Goal: Task Accomplishment & Management: Manage account settings

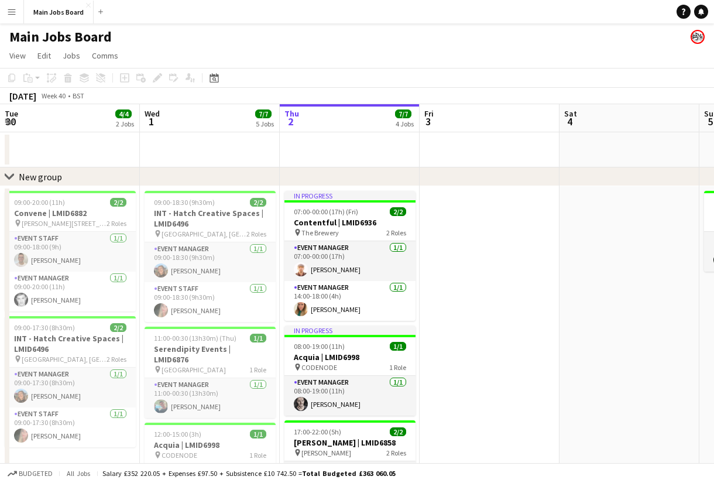
scroll to position [0, 266]
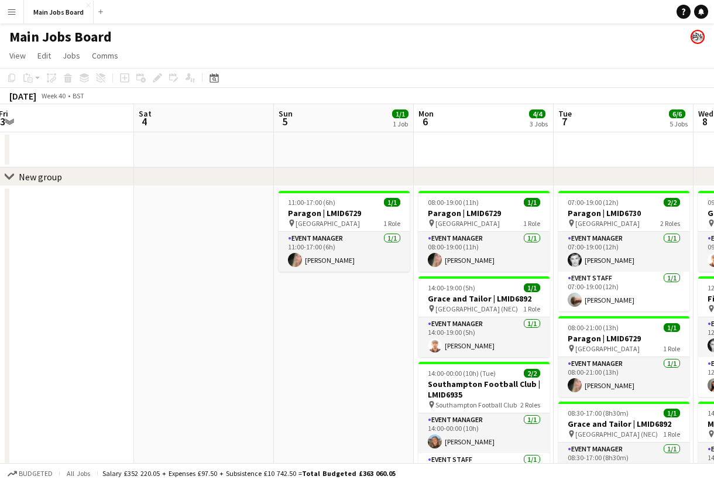
drag, startPoint x: 452, startPoint y: 403, endPoint x: 277, endPoint y: 378, distance: 177.3
click at [278, 380] on app-calendar-viewport "Tue 30 4/4 2 Jobs Wed 1 7/7 5 Jobs Thu 2 7/7 4 Jobs Fri 3 Sat 4 Sun 5 1/1 1 Job…" at bounding box center [357, 433] width 714 height 659
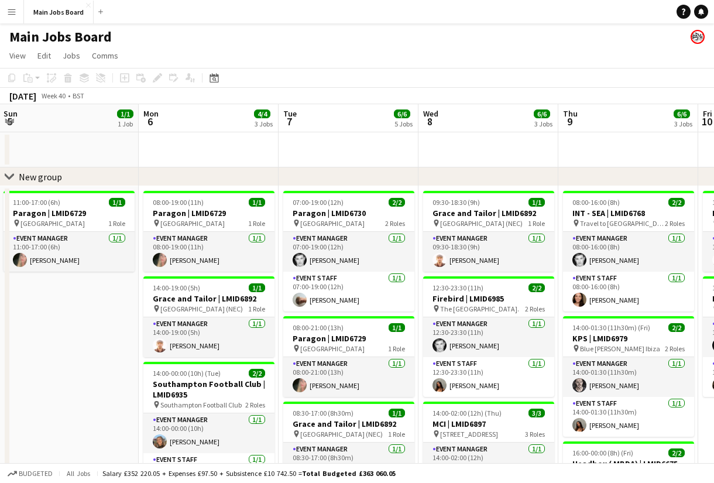
drag, startPoint x: 390, startPoint y: 359, endPoint x: 177, endPoint y: 359, distance: 212.9
click at [177, 359] on app-calendar-viewport "Thu 2 7/7 4 Jobs Fri 3 Sat 4 Sun 5 1/1 1 Job Mon 6 4/4 3 Jobs Tue 7 6/6 5 Jobs …" at bounding box center [357, 433] width 714 height 659
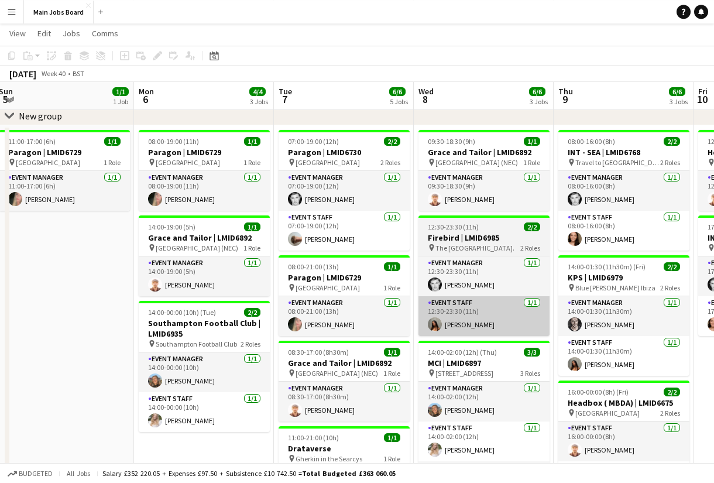
scroll to position [57, 0]
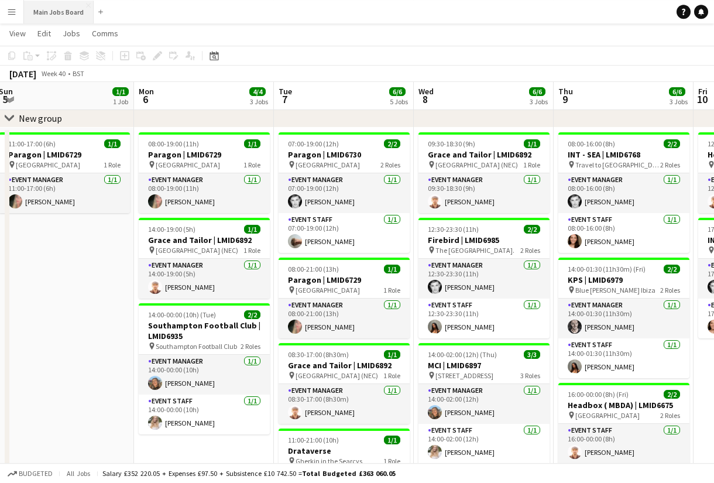
click at [64, 2] on button "Main Jobs Board Close" at bounding box center [59, 12] width 70 height 23
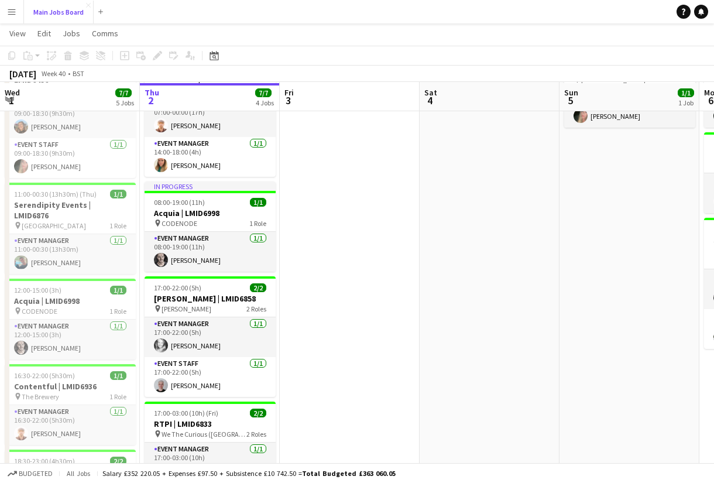
scroll to position [144, 0]
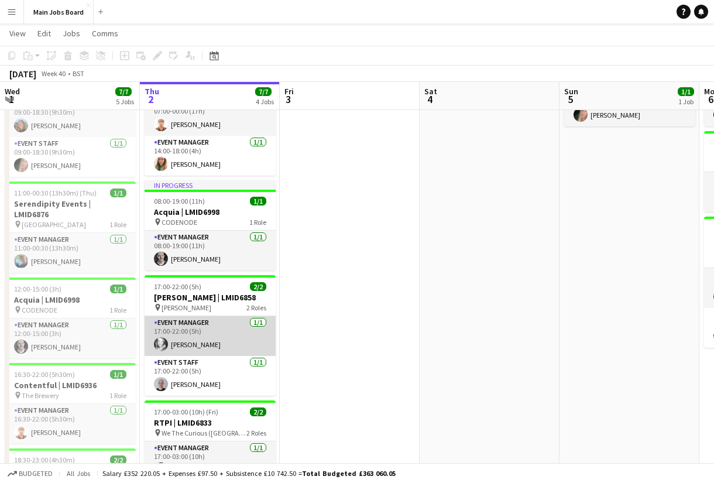
click at [190, 327] on app-card-role "Event Manager 1/1 17:00-22:00 (5h) Phoebe Lewis" at bounding box center [209, 336] width 131 height 40
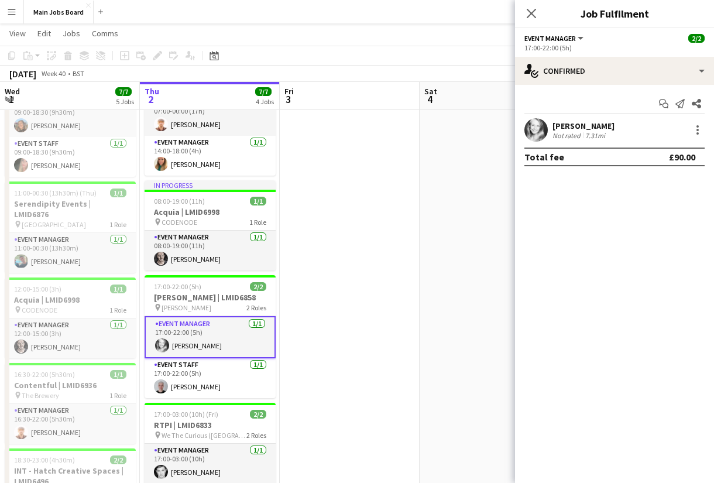
click at [625, 86] on div "Start chat Send notification Share Phoebe Lewis Not rated 7.31mi Total fee £90.…" at bounding box center [614, 130] width 199 height 91
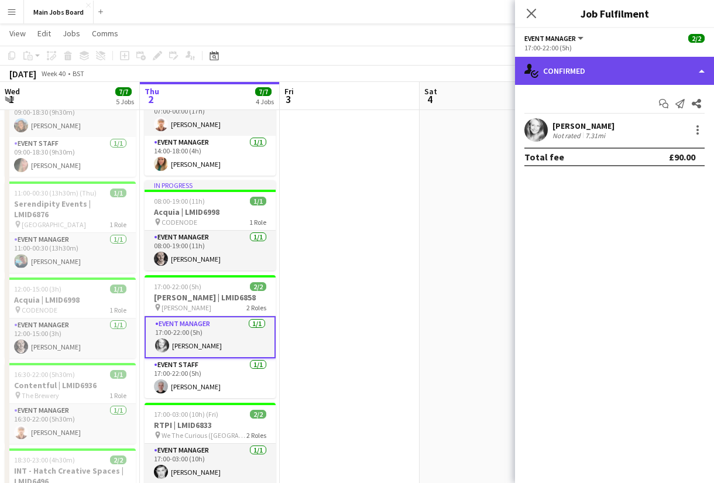
click at [625, 81] on div "single-neutral-actions-check-2 Confirmed" at bounding box center [614, 71] width 199 height 28
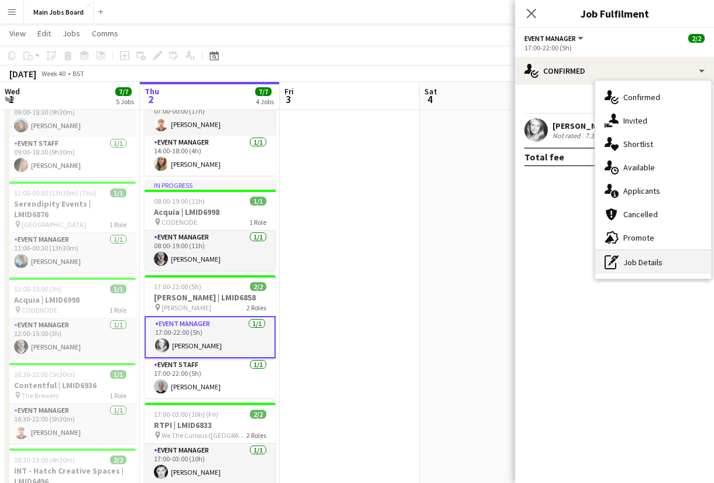
click at [651, 270] on div "pen-write Job Details" at bounding box center [653, 261] width 116 height 23
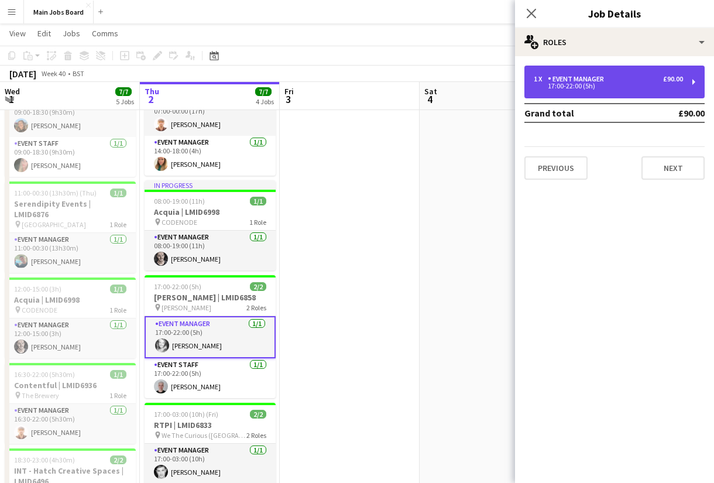
click at [597, 81] on div "Event Manager" at bounding box center [578, 79] width 61 height 8
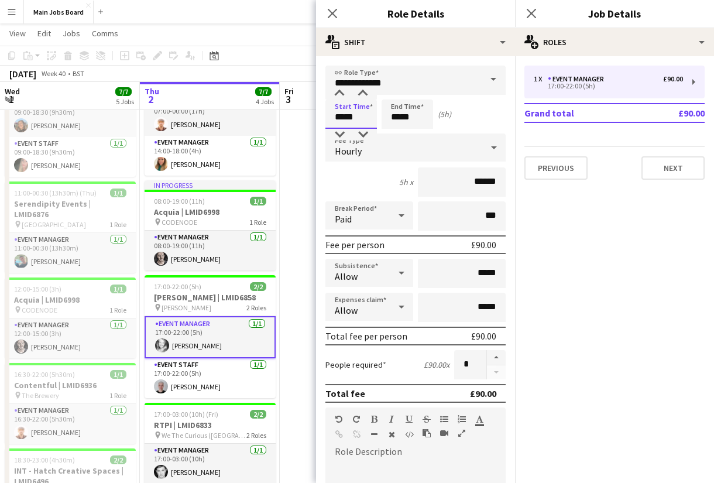
click at [342, 116] on input "*****" at bounding box center [350, 113] width 51 height 29
type input "*****"
click at [532, 12] on icon at bounding box center [530, 13] width 11 height 11
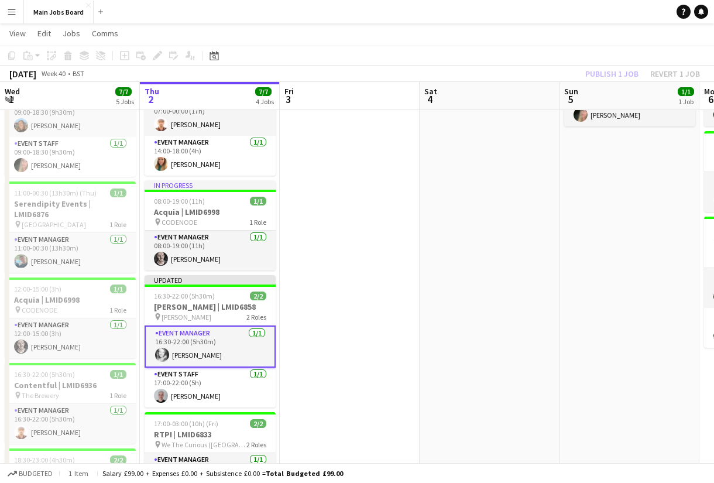
click at [605, 75] on div "Publish 1 job Revert 1 job" at bounding box center [642, 73] width 143 height 15
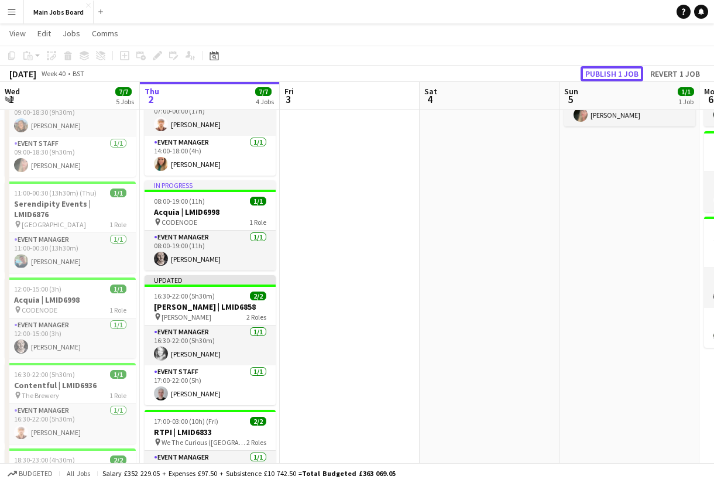
click at [605, 75] on button "Publish 1 job" at bounding box center [611, 73] width 63 height 15
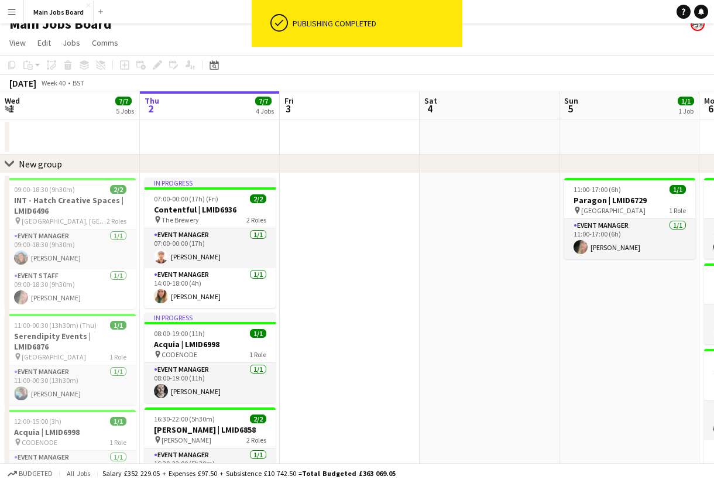
scroll to position [12, 0]
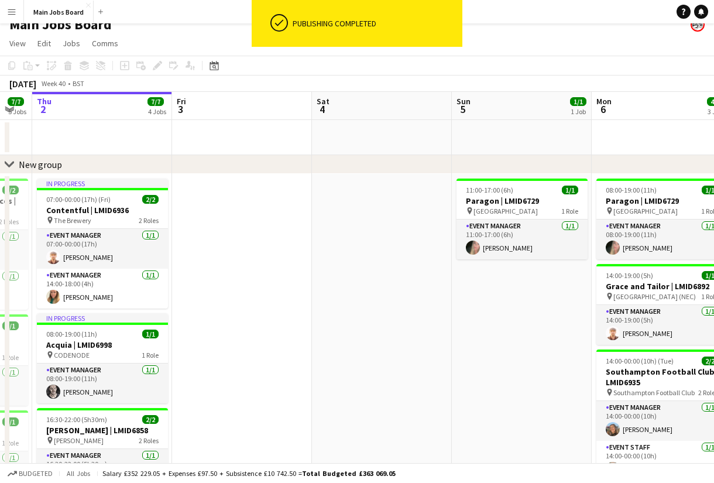
drag, startPoint x: 467, startPoint y: 295, endPoint x: 346, endPoint y: 295, distance: 121.1
click at [346, 295] on app-calendar-viewport "Mon 29 3/3 2 Jobs Tue 30 4/4 2 Jobs Wed 1 7/7 5 Jobs Thu 2 7/7 4 Jobs Fri 3 Sat…" at bounding box center [357, 421] width 714 height 659
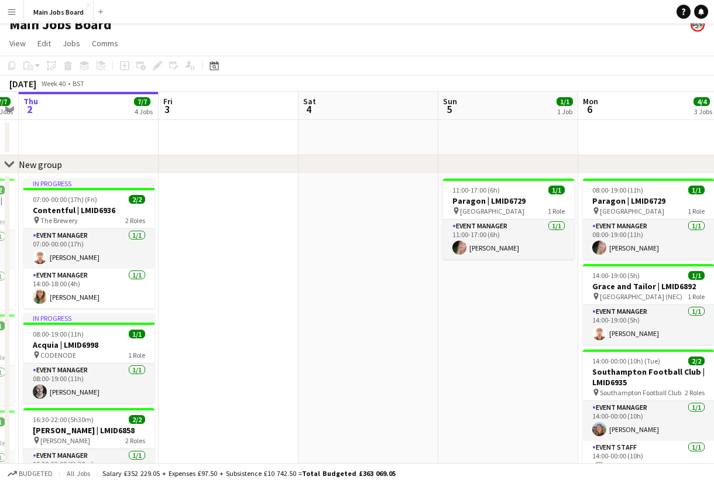
click at [12, 12] on app-icon "Menu" at bounding box center [11, 11] width 9 height 9
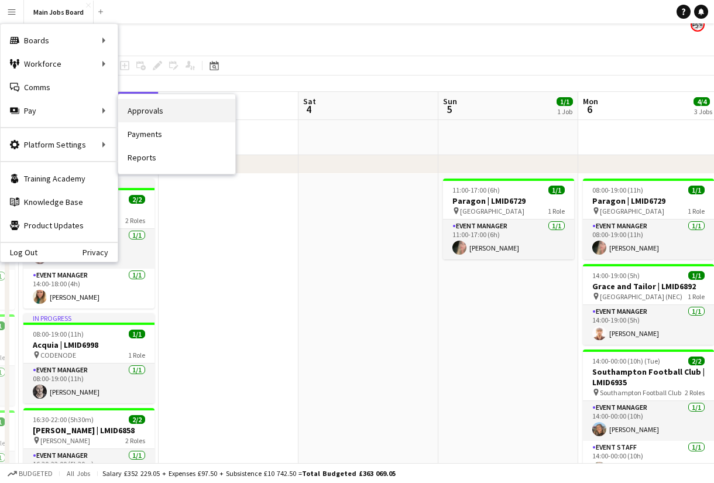
click at [153, 103] on link "Approvals" at bounding box center [176, 110] width 117 height 23
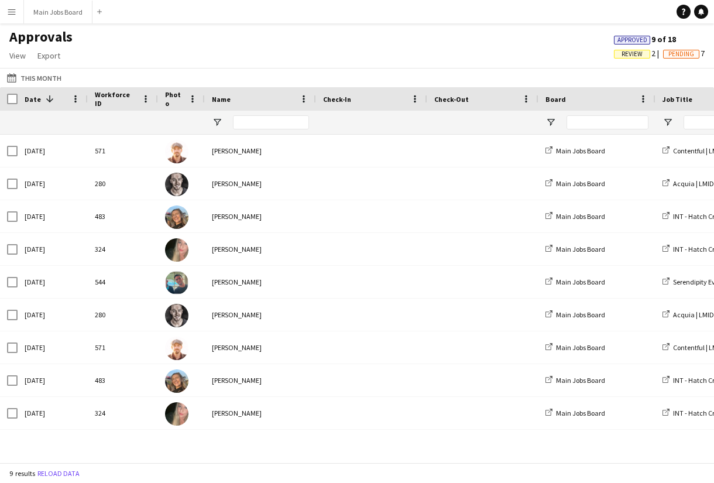
click at [627, 52] on span "Review" at bounding box center [631, 54] width 21 height 8
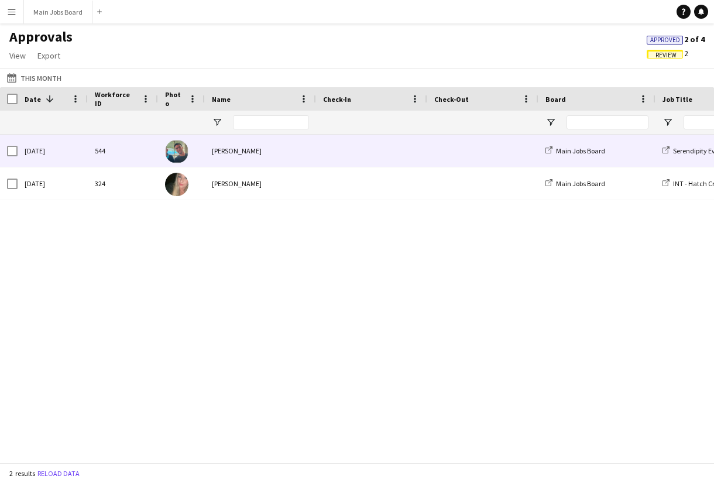
click at [228, 160] on div "[PERSON_NAME]" at bounding box center [260, 151] width 111 height 32
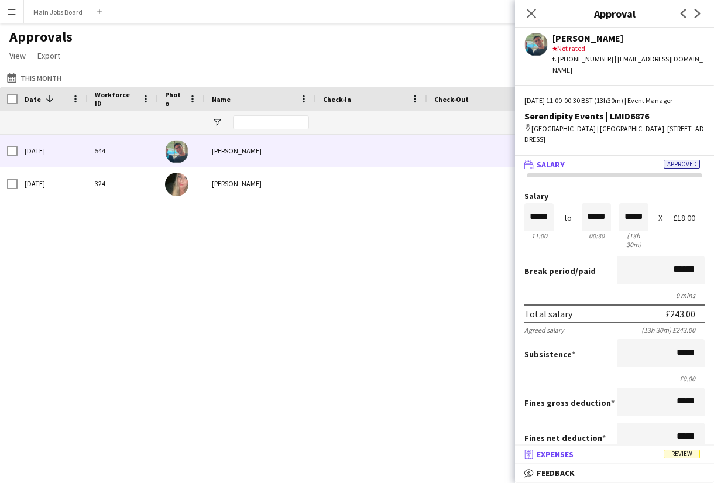
click at [625, 450] on mat-panel-title "receipt Expenses Review" at bounding box center [612, 454] width 194 height 11
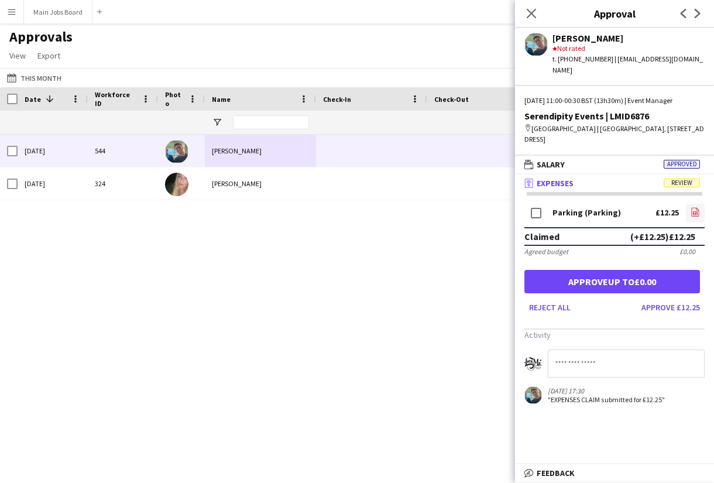
click at [701, 204] on link "file-image" at bounding box center [695, 213] width 19 height 19
click at [671, 298] on button "Approve £12.25" at bounding box center [670, 307] width 68 height 19
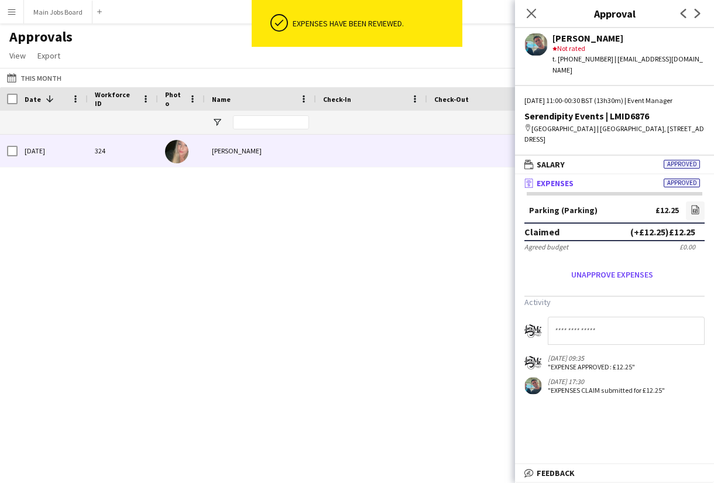
click at [229, 154] on div "[PERSON_NAME]" at bounding box center [260, 151] width 111 height 32
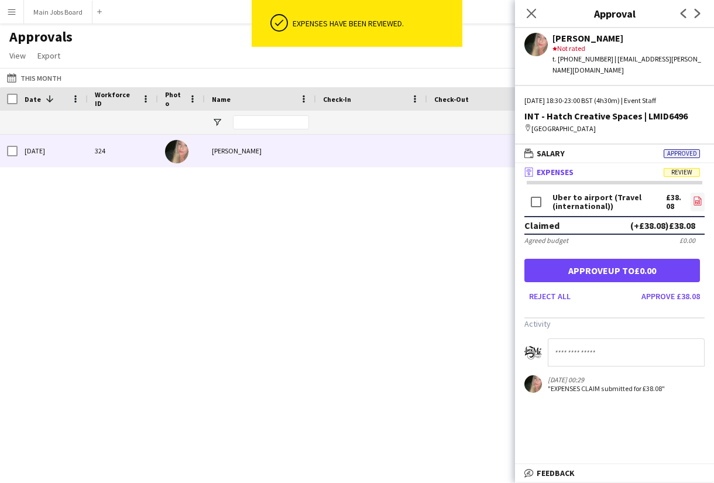
click at [697, 196] on icon "file-image" at bounding box center [697, 200] width 9 height 9
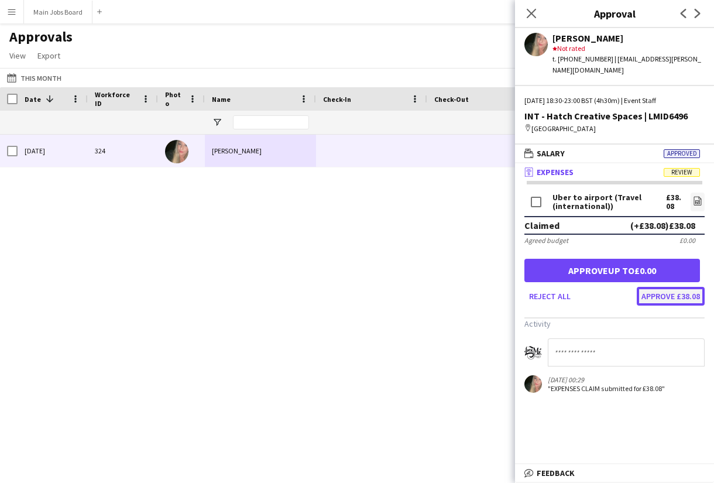
click at [679, 287] on button "Approve £38.08" at bounding box center [670, 296] width 68 height 19
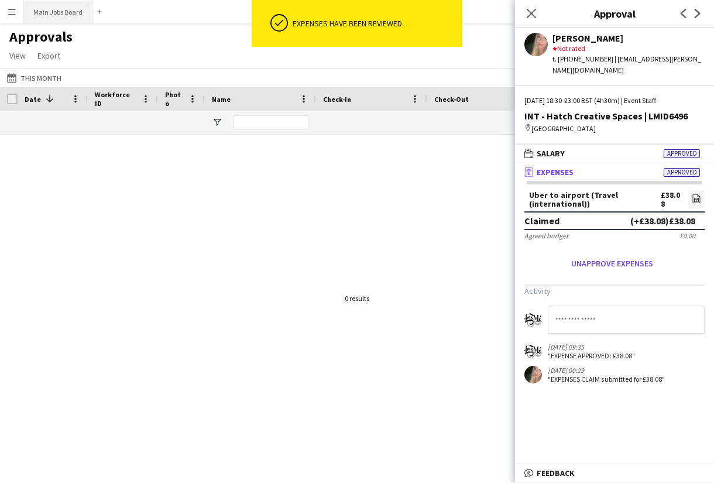
click at [60, 10] on button "Main Jobs Board Close" at bounding box center [58, 12] width 68 height 23
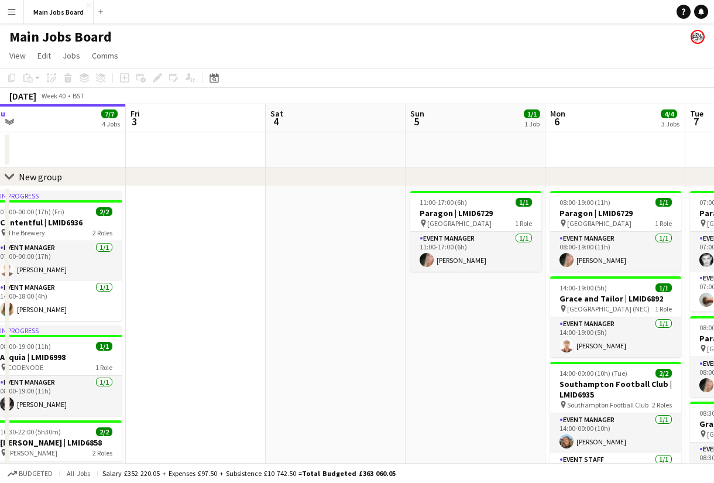
drag, startPoint x: 498, startPoint y: 275, endPoint x: 201, endPoint y: 275, distance: 297.2
click at [212, 275] on app-calendar-viewport "Mon 29 3/3 2 Jobs Tue 30 4/4 2 Jobs Wed 1 7/7 5 Jobs Thu 2 7/7 4 Jobs Fri 3 Sat…" at bounding box center [357, 433] width 714 height 659
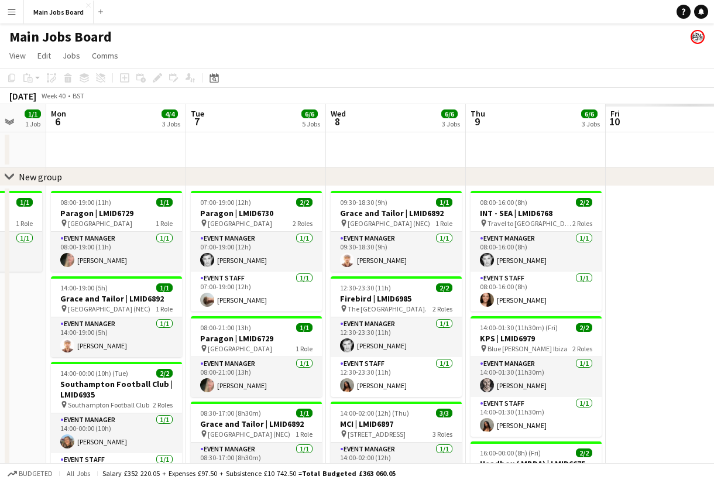
drag, startPoint x: 446, startPoint y: 345, endPoint x: 102, endPoint y: 345, distance: 344.6
click at [102, 345] on app-calendar-viewport "Wed 1 7/7 5 Jobs Thu 2 7/7 4 Jobs Fri 3 Sat 4 Sun 5 1/1 1 Job Mon 6 4/4 3 Jobs …" at bounding box center [357, 433] width 714 height 659
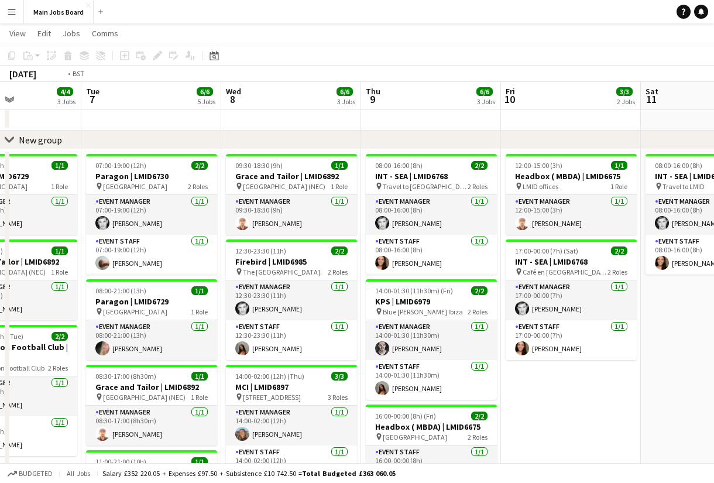
scroll to position [0, 257]
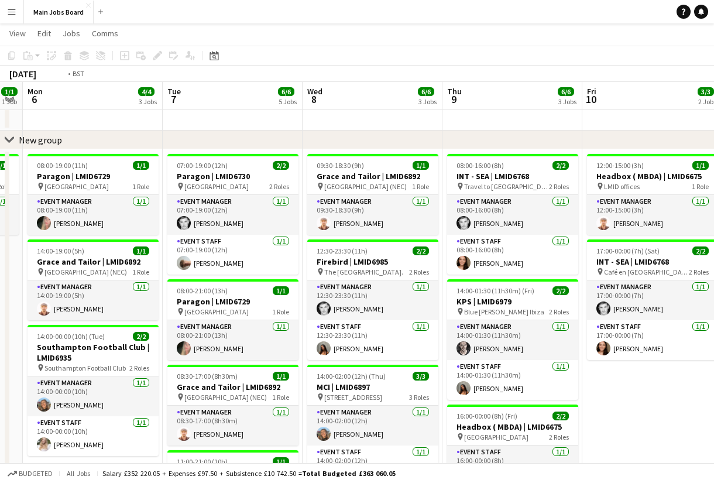
drag, startPoint x: 628, startPoint y: 377, endPoint x: 617, endPoint y: 339, distance: 39.6
click at [617, 339] on app-calendar-viewport "Sat 4 Sun 5 1/1 1 Job Mon 6 4/4 3 Jobs Tue 7 6/6 5 Jobs Wed 8 6/6 3 Jobs Thu 9 …" at bounding box center [357, 368] width 714 height 716
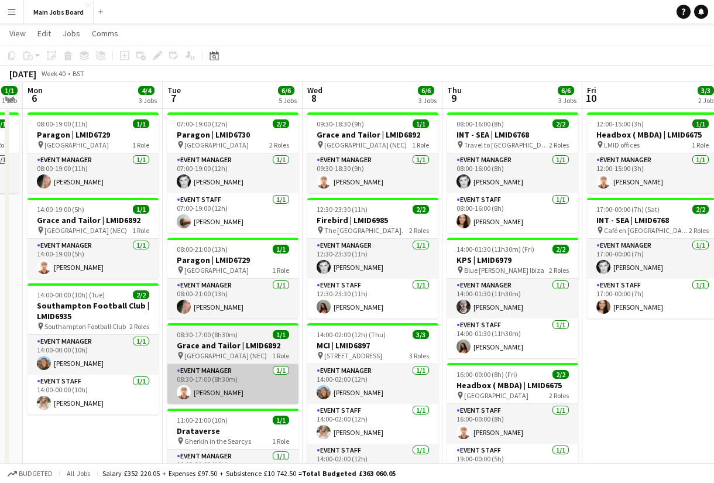
scroll to position [74, 0]
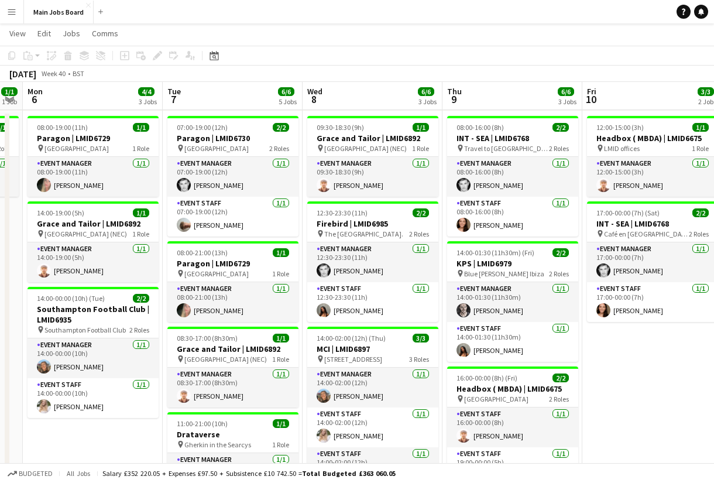
click at [352, 36] on app-page-menu "View Day view expanded Day view collapsed Month view Date picker Jump to today …" at bounding box center [357, 34] width 714 height 22
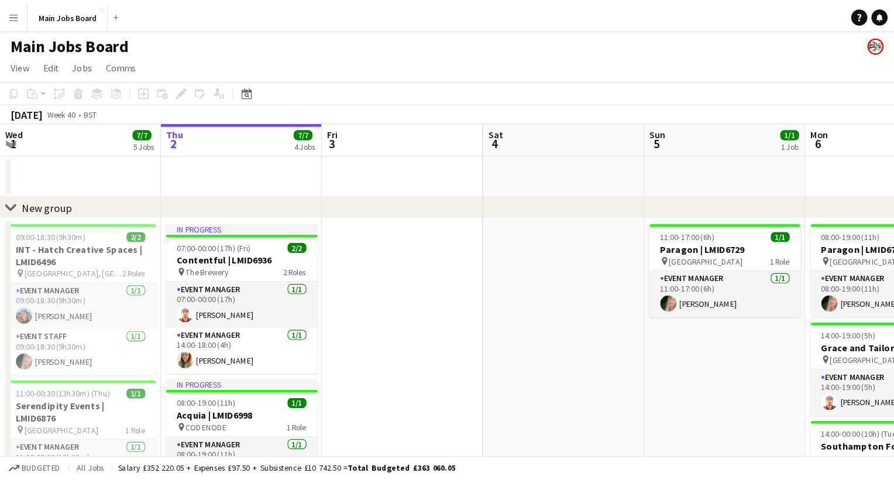
scroll to position [0, 414]
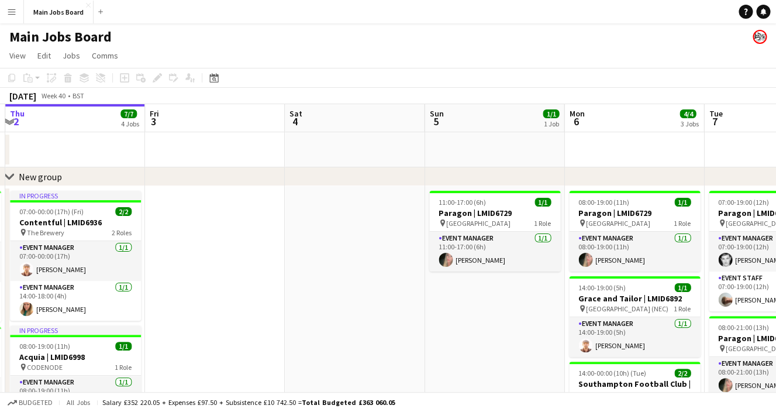
drag, startPoint x: 383, startPoint y: 212, endPoint x: 229, endPoint y: 212, distance: 154.4
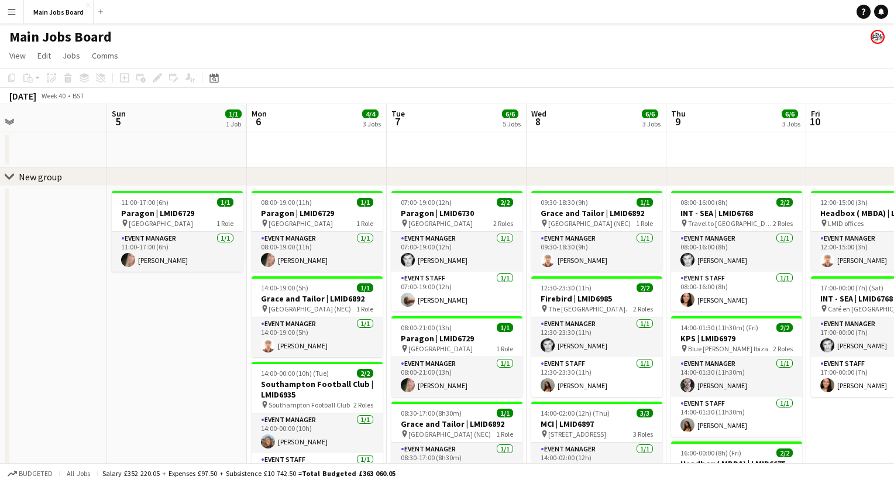
drag, startPoint x: 743, startPoint y: 355, endPoint x: 419, endPoint y: 355, distance: 323.5
click at [419, 355] on app-calendar-viewport "Wed 1 7/7 5 Jobs Thu 2 7/7 4 Jobs Fri 3 Sat 4 Sun 5 1/1 1 Job Mon 6 4/4 3 Jobs …" at bounding box center [447, 433] width 894 height 659
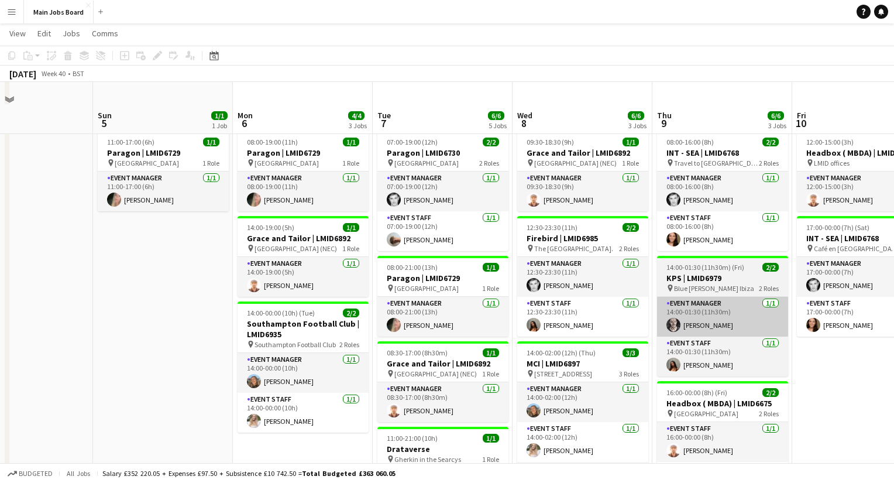
scroll to position [35, 0]
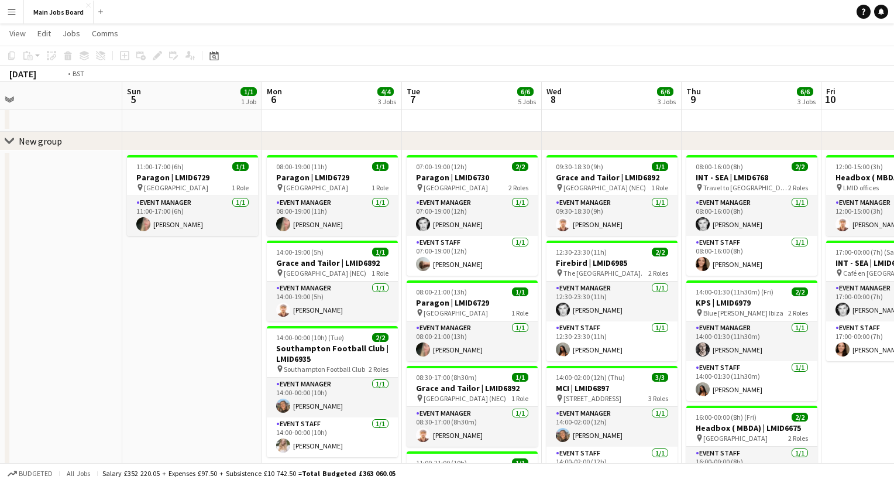
drag, startPoint x: 680, startPoint y: 336, endPoint x: 421, endPoint y: 336, distance: 258.6
click at [421, 336] on app-calendar-viewport "Wed 1 7/7 5 Jobs Thu 2 7/7 4 Jobs Fri 3 Sat 4 Sun 5 1/1 1 Job Mon 6 4/4 3 Jobs …" at bounding box center [447, 369] width 894 height 716
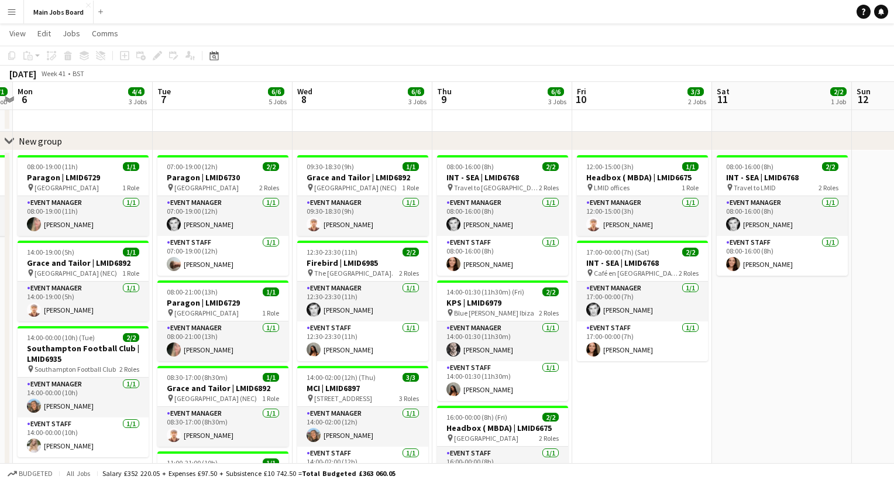
drag, startPoint x: 580, startPoint y: 340, endPoint x: 363, endPoint y: 340, distance: 217.6
click at [371, 340] on app-calendar-viewport "Fri 3 Sat 4 Sun 5 1/1 1 Job Mon 6 4/4 3 Jobs Tue 7 6/6 5 Jobs Wed 8 6/6 3 Jobs …" at bounding box center [447, 369] width 894 height 716
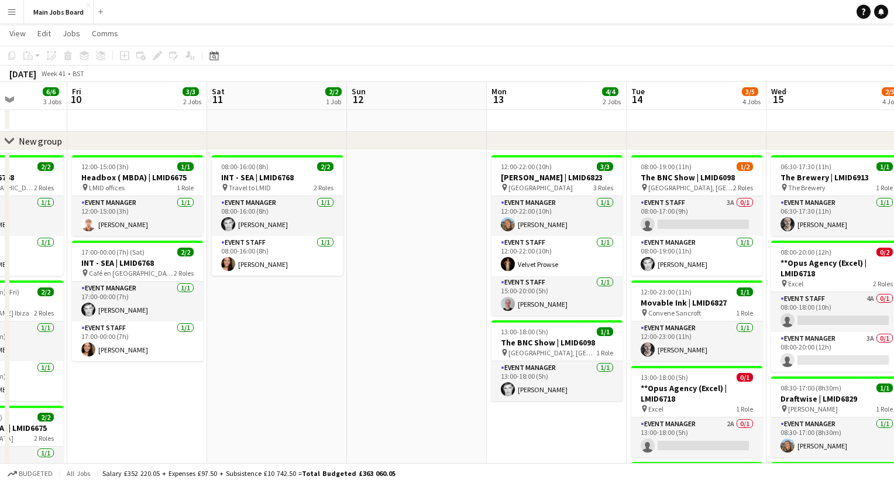
drag, startPoint x: 549, startPoint y: 312, endPoint x: 278, endPoint y: 312, distance: 270.3
click at [291, 312] on app-calendar-viewport "Tue 7 6/6 5 Jobs Wed 8 6/6 3 Jobs Thu 9 6/6 3 Jobs Fri 10 3/3 2 Jobs Sat 11 2/2…" at bounding box center [447, 369] width 894 height 716
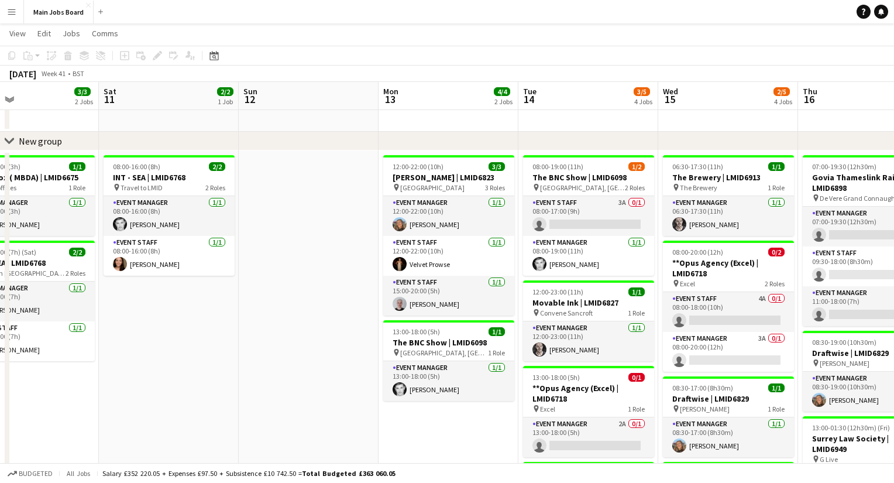
scroll to position [0, 297]
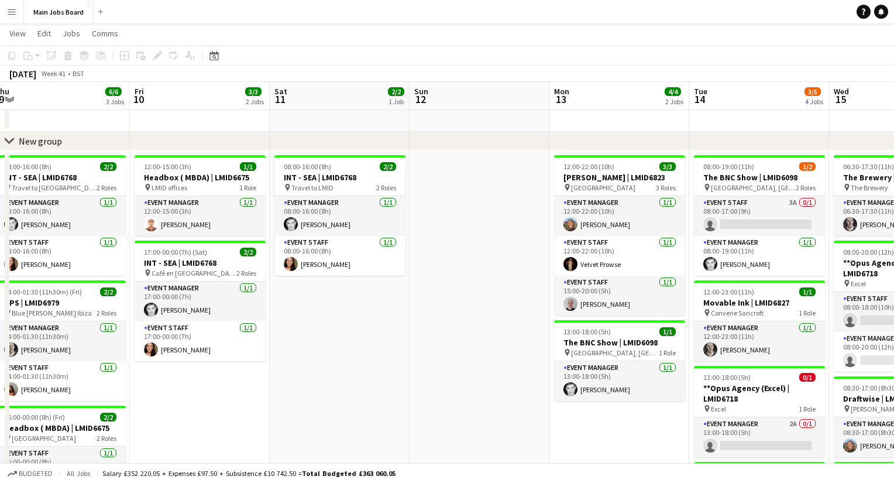
drag, startPoint x: 390, startPoint y: 368, endPoint x: 270, endPoint y: 368, distance: 119.9
click at [274, 368] on app-calendar-viewport "Tue 7 6/6 5 Jobs Wed 8 6/6 3 Jobs Thu 9 6/6 3 Jobs Fri 10 3/3 2 Jobs Sat 11 2/2…" at bounding box center [447, 369] width 894 height 716
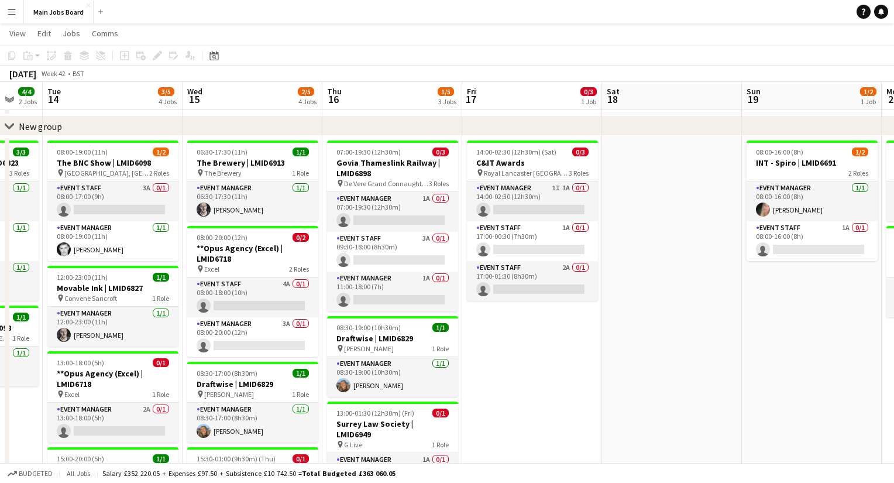
scroll to position [0, 445]
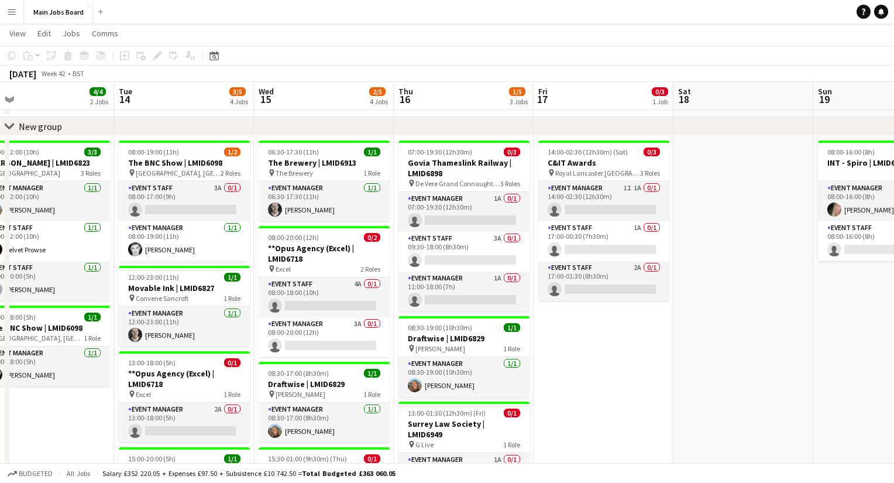
drag, startPoint x: 640, startPoint y: 321, endPoint x: 351, endPoint y: 324, distance: 289.0
click at [352, 324] on app-calendar-viewport "Fri 10 3/3 2 Jobs Sat 11 2/2 1 Job Sun 12 Mon 13 4/4 2 Jobs Tue 14 3/5 4 Jobs W…" at bounding box center [447, 354] width 894 height 716
click at [498, 199] on app-card-role "Event Manager 1A 0/1 07:00-19:30 (12h30m) single-neutral-actions" at bounding box center [463, 212] width 131 height 40
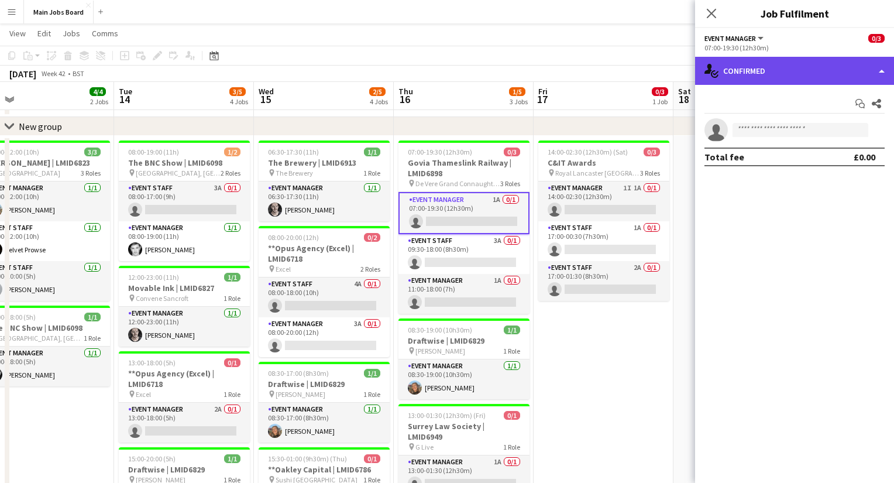
click at [713, 72] on div "single-neutral-actions-check-2 Confirmed" at bounding box center [794, 71] width 199 height 28
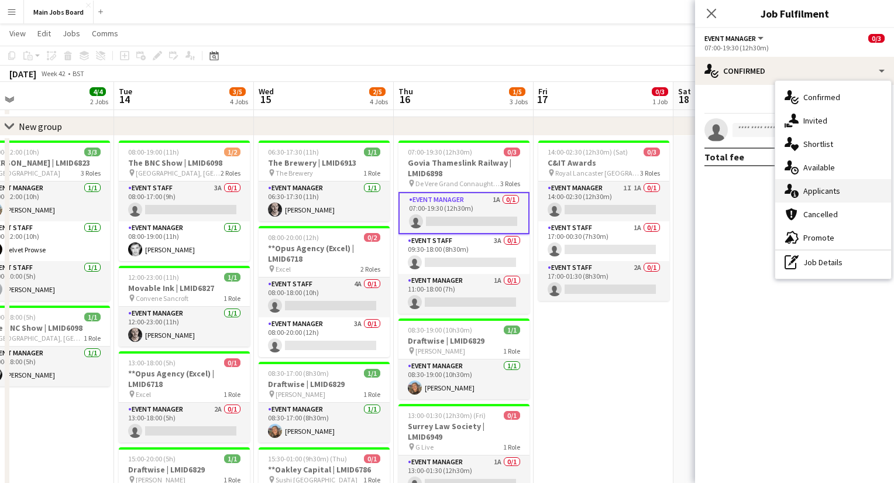
click at [713, 195] on div "single-neutral-actions-information Applicants" at bounding box center [833, 190] width 116 height 23
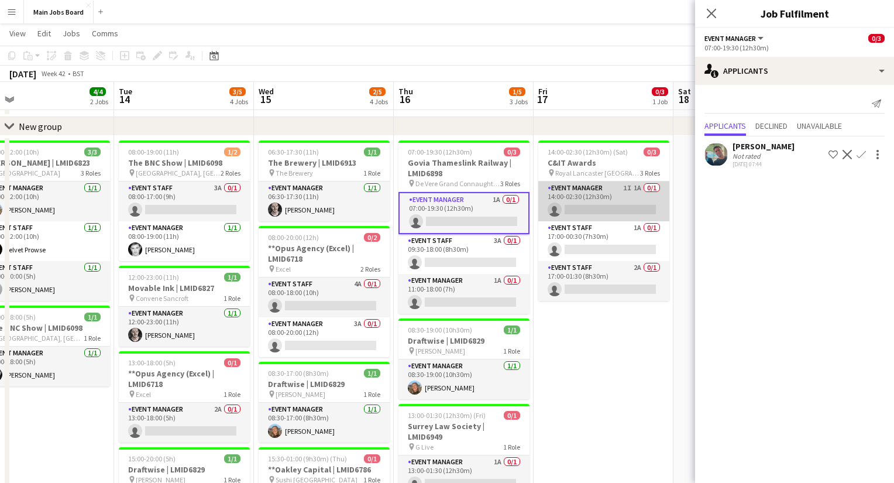
click at [637, 190] on app-card-role "Event Manager 1I 1A 0/1 14:00-02:30 (12h30m) single-neutral-actions" at bounding box center [603, 201] width 131 height 40
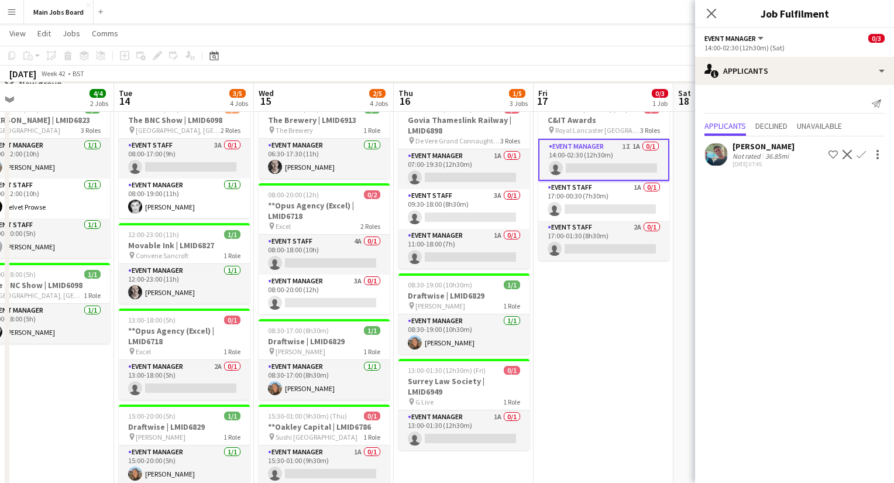
scroll to position [94, 0]
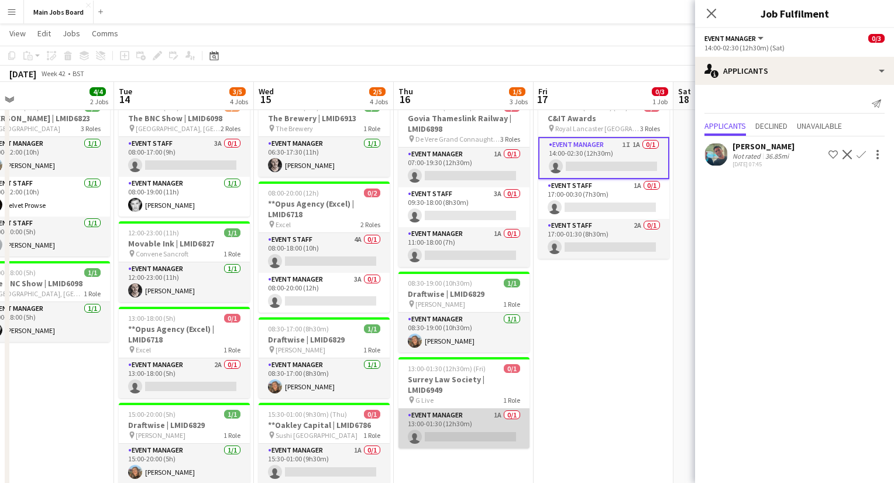
click at [497, 408] on app-card-role "Event Manager 1A 0/1 13:00-01:30 (12h30m) single-neutral-actions" at bounding box center [463, 428] width 131 height 40
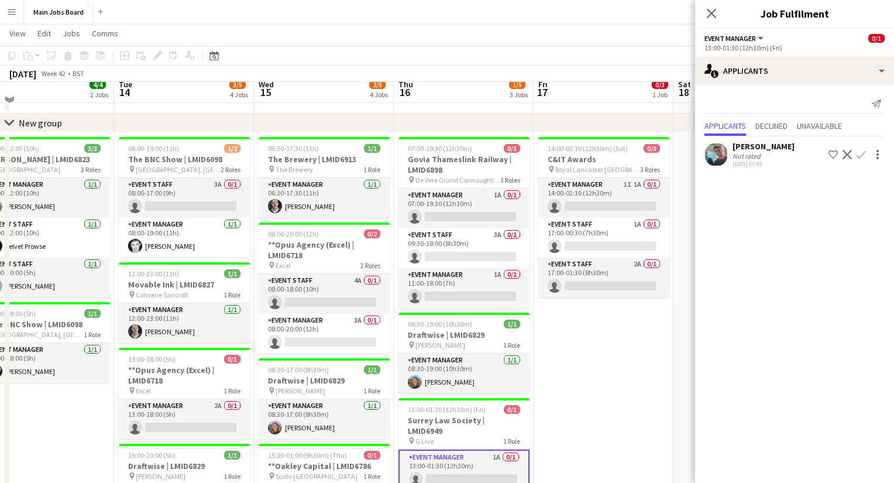
scroll to position [45, 0]
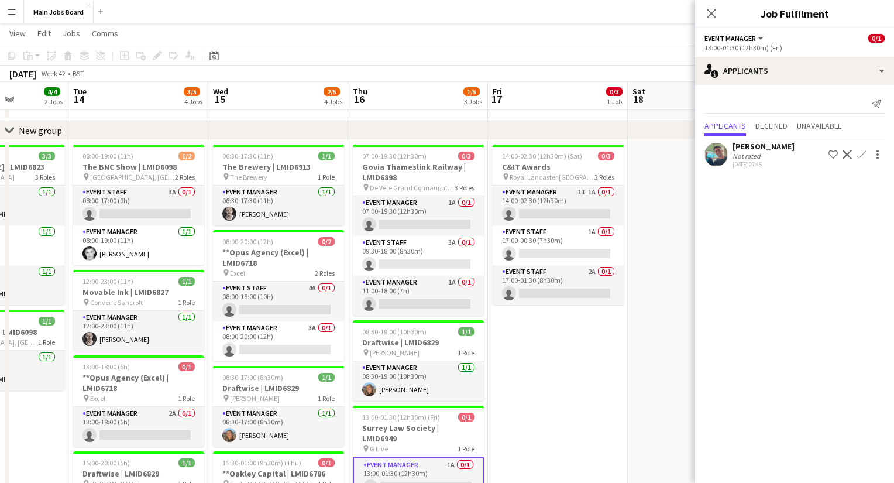
drag, startPoint x: 639, startPoint y: 378, endPoint x: 593, endPoint y: 378, distance: 46.2
click at [593, 378] on app-calendar-viewport "Fri 10 3/3 2 Jobs Sat 11 2/2 1 Job Sun 12 Mon 13 4/4 2 Jobs Tue 14 3/5 4 Jobs W…" at bounding box center [447, 359] width 894 height 716
click at [596, 236] on app-card-role "Event Staff 1A 0/1 17:00-00:30 (7h30m) single-neutral-actions" at bounding box center [557, 245] width 131 height 40
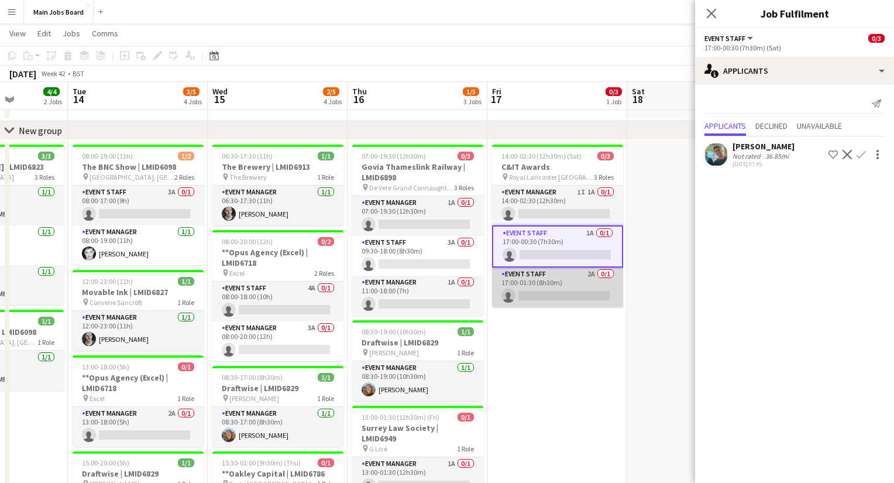
click at [594, 273] on app-card-role "Event Staff 2A 0/1 17:00-01:30 (8h30m) single-neutral-actions" at bounding box center [557, 287] width 131 height 40
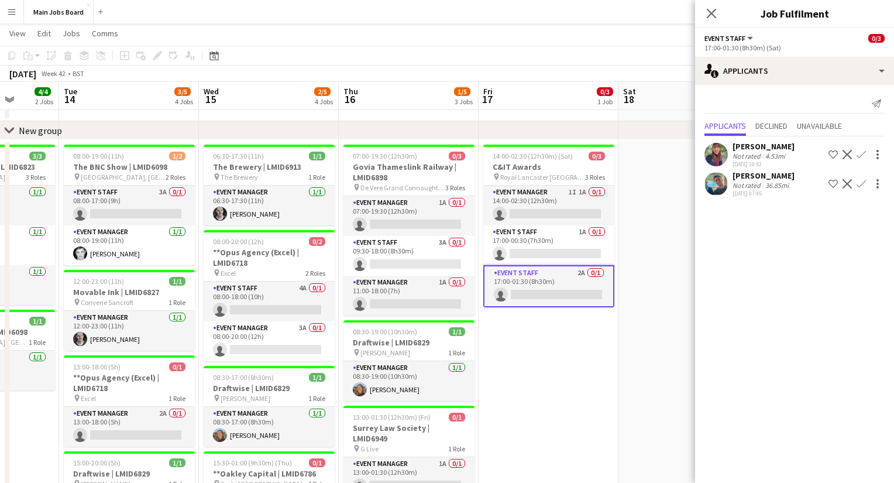
drag, startPoint x: 588, startPoint y: 364, endPoint x: 411, endPoint y: 364, distance: 177.3
click at [415, 364] on app-calendar-viewport "Fri 10 3/3 2 Jobs Sat 11 2/2 1 Job Sun 12 Mon 13 4/4 2 Jobs Tue 14 3/5 4 Jobs W…" at bounding box center [447, 359] width 894 height 716
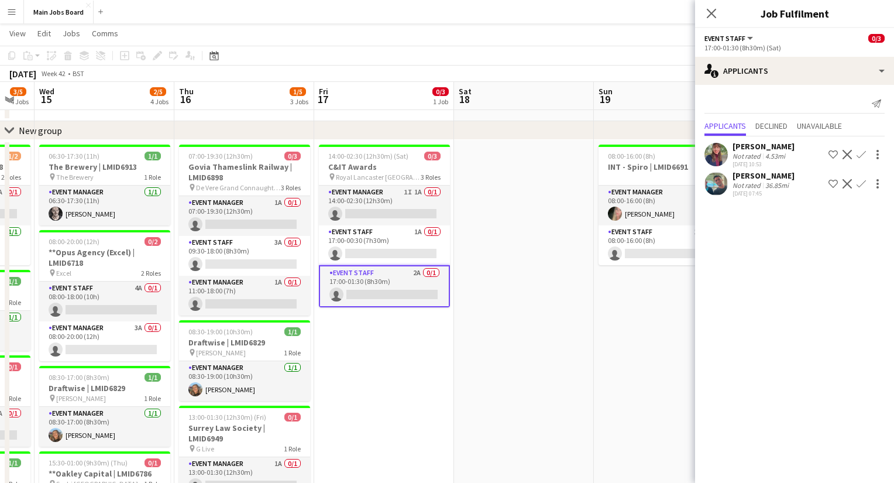
scroll to position [0, 393]
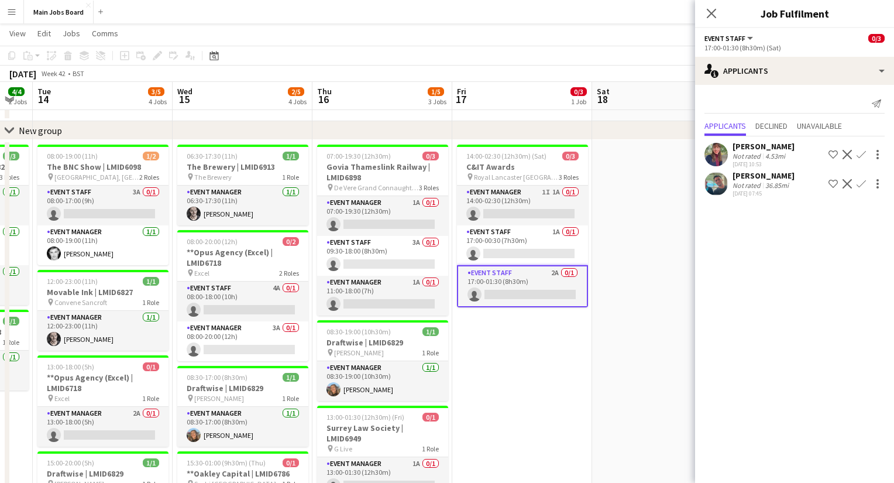
drag, startPoint x: 611, startPoint y: 346, endPoint x: 171, endPoint y: 364, distance: 440.3
click at [184, 364] on app-calendar-viewport "Sat 11 2/2 1 Job Sun 12 Mon 13 4/4 2 Jobs Tue 14 3/5 4 Jobs Wed 15 2/5 4 Jobs T…" at bounding box center [447, 359] width 894 height 716
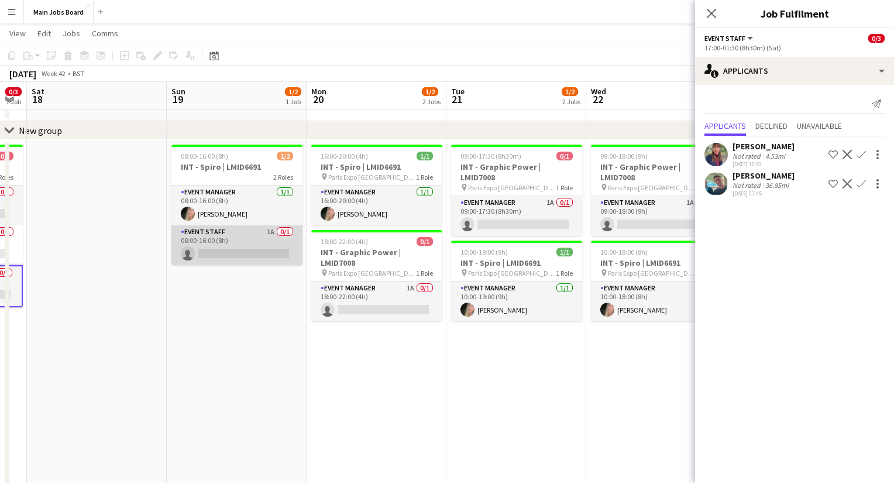
click at [271, 236] on app-card-role "Event Staff 1A 0/1 08:00-16:00 (8h) single-neutral-actions" at bounding box center [236, 245] width 131 height 40
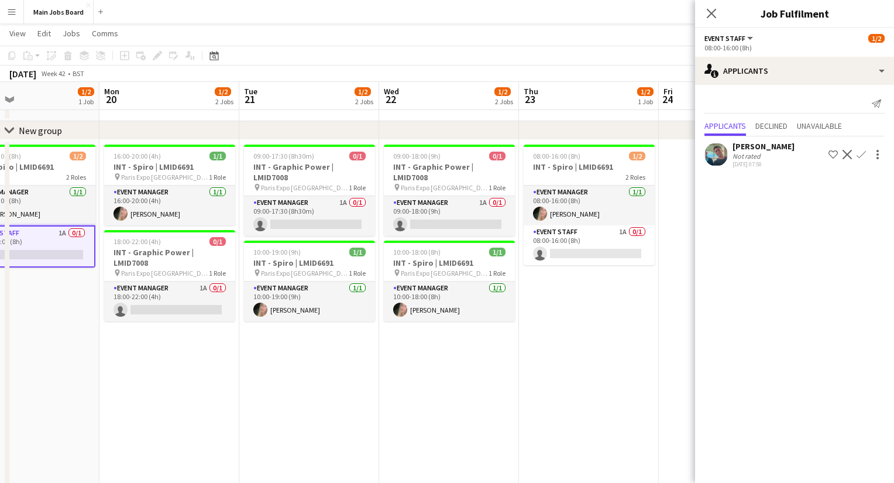
drag, startPoint x: 442, startPoint y: 333, endPoint x: 212, endPoint y: 333, distance: 230.5
click at [214, 333] on app-calendar-viewport "Thu 16 1/5 3 Jobs Fri 17 0/3 1 Job Sat 18 Sun 19 1/2 1 Job Mon 20 1/2 2 Jobs Tu…" at bounding box center [447, 359] width 894 height 716
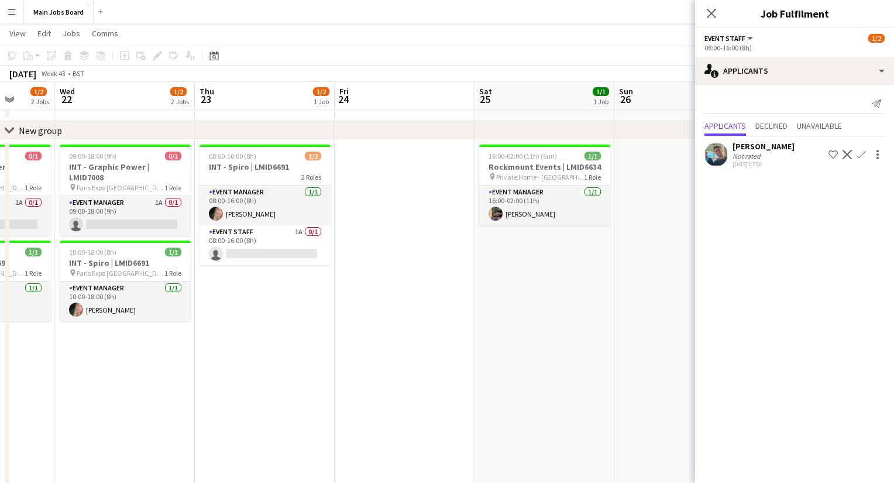
drag, startPoint x: 523, startPoint y: 344, endPoint x: 113, endPoint y: 378, distance: 410.9
click at [121, 378] on app-calendar-viewport "Sat 18 Sun 19 1/2 1 Job Mon 20 1/2 2 Jobs Tue 21 1/2 2 Jobs Wed 22 1/2 2 Jobs T…" at bounding box center [447, 359] width 894 height 716
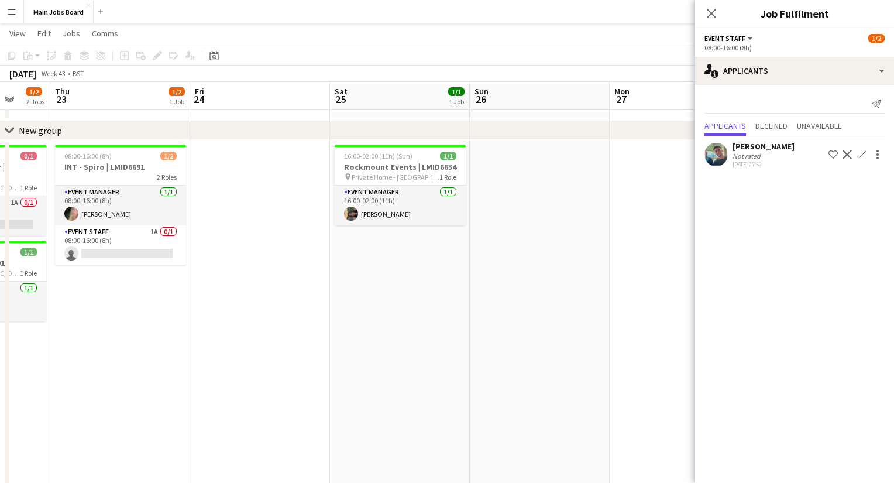
drag, startPoint x: 447, startPoint y: 354, endPoint x: 97, endPoint y: 356, distance: 349.8
click at [108, 356] on app-calendar-viewport "Mon 20 1/2 2 Jobs Tue 21 1/2 2 Jobs Wed 22 1/2 2 Jobs Thu 23 1/2 1 Job Fri 24 S…" at bounding box center [447, 359] width 894 height 716
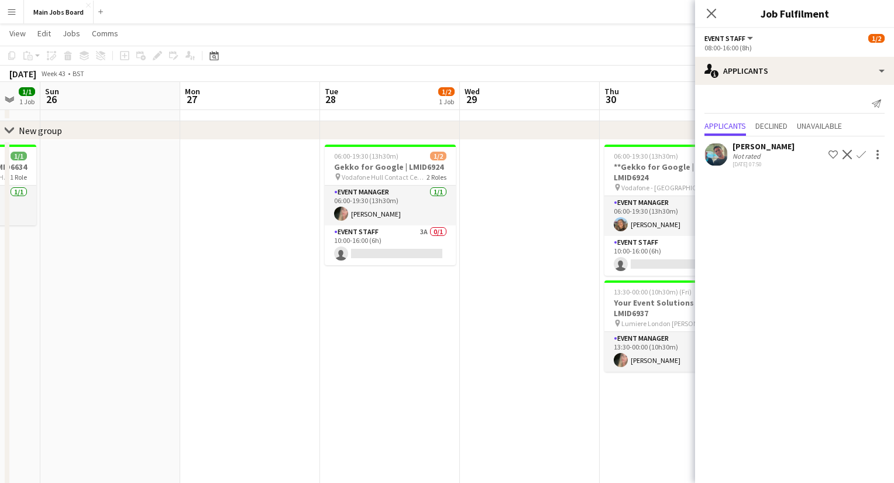
drag, startPoint x: 491, startPoint y: 305, endPoint x: 323, endPoint y: 305, distance: 168.5
click at [324, 305] on app-calendar-viewport "Wed 22 1/2 2 Jobs Thu 23 1/2 1 Job Fri 24 Sat 25 1/1 1 Job Sun 26 Mon 27 Tue 28…" at bounding box center [447, 359] width 894 height 716
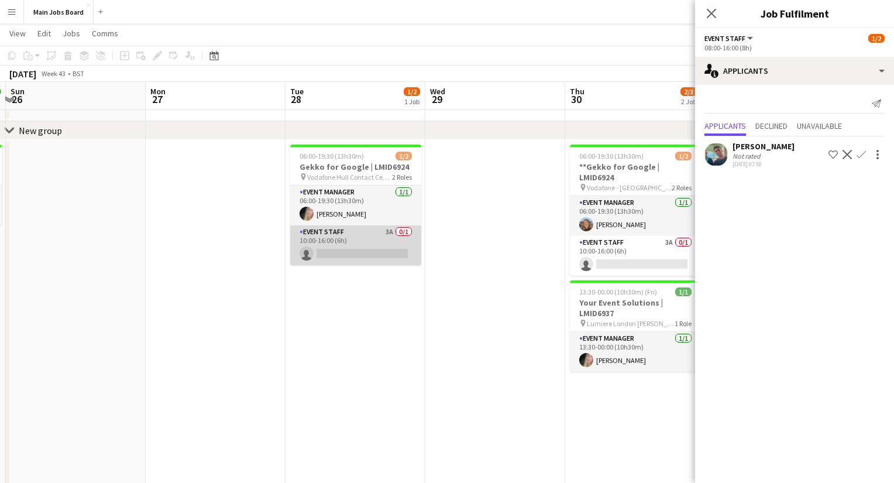
click at [389, 233] on app-card-role "Event Staff 3A 0/1 10:00-16:00 (6h) single-neutral-actions" at bounding box center [355, 245] width 131 height 40
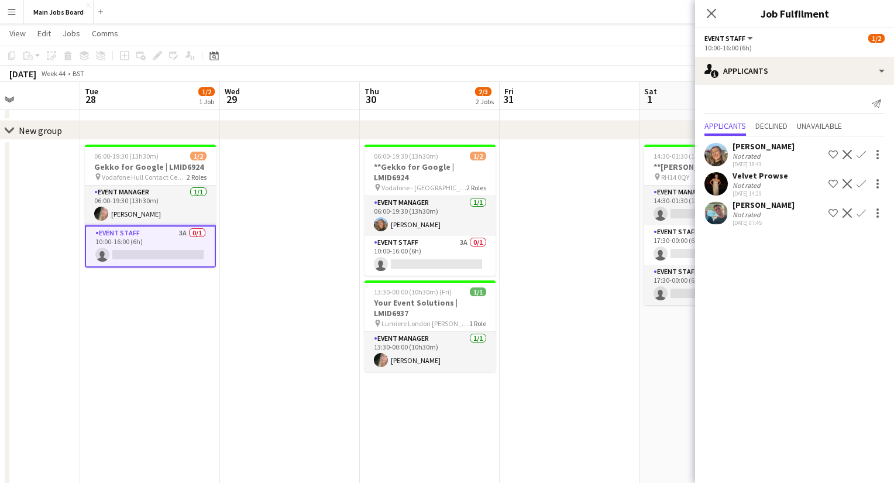
scroll to position [0, 378]
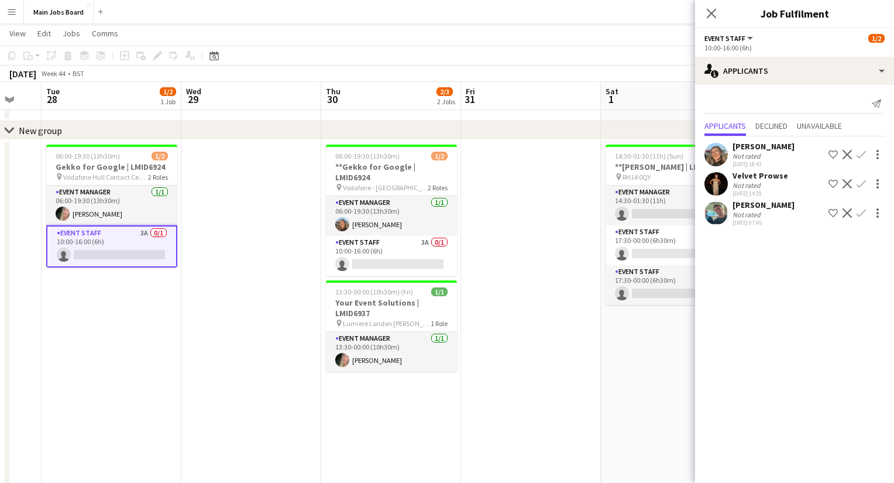
drag, startPoint x: 490, startPoint y: 325, endPoint x: 246, endPoint y: 370, distance: 248.0
click at [246, 370] on app-calendar-viewport "Sat 25 1/1 1 Job Sun 26 Mon 27 Tue 28 1/2 1 Job Wed 29 Thu 30 2/3 2 Jobs Fri 31…" at bounding box center [447, 359] width 894 height 716
click at [430, 236] on app-card-role "Event Staff 3A 0/1 10:00-16:00 (6h) single-neutral-actions" at bounding box center [391, 256] width 131 height 40
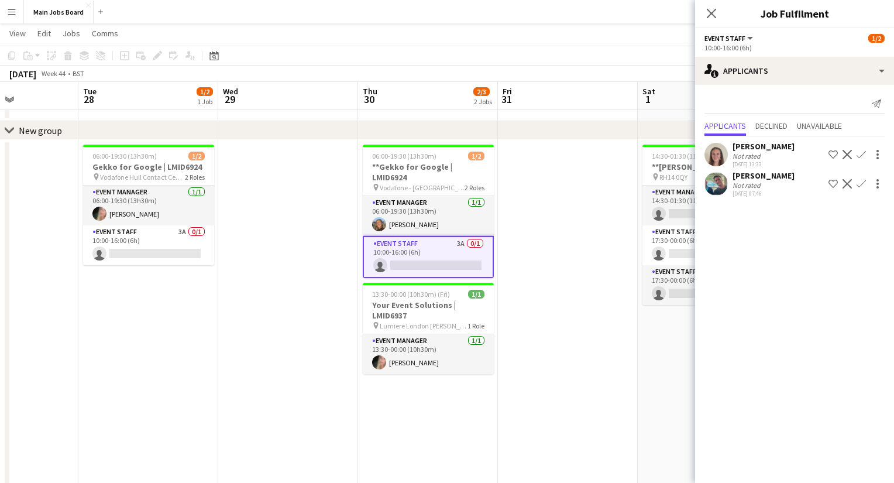
scroll to position [0, 399]
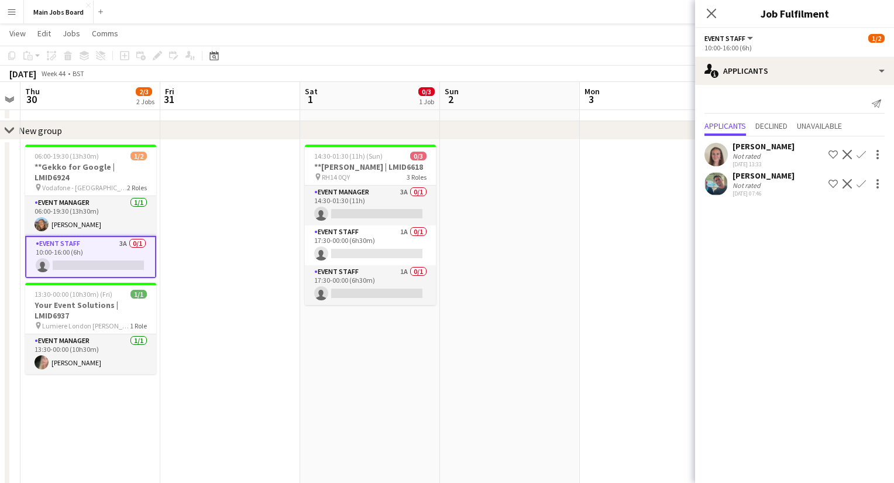
drag, startPoint x: 628, startPoint y: 338, endPoint x: 327, endPoint y: 338, distance: 300.7
click at [327, 338] on app-calendar-viewport "Mon 27 Tue 28 1/2 1 Job Wed 29 Thu 30 2/3 2 Jobs Fri 31 Sat 1 0/3 1 Job Sun 2 M…" at bounding box center [447, 359] width 894 height 716
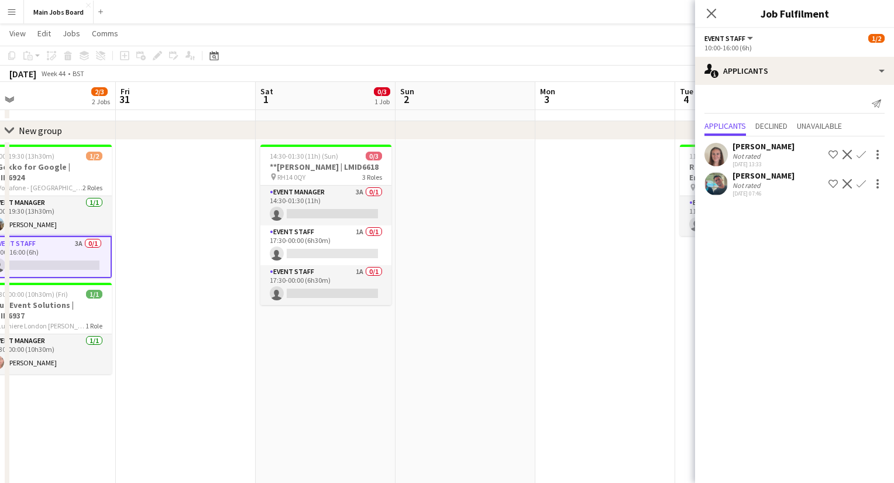
drag, startPoint x: 339, startPoint y: 245, endPoint x: 171, endPoint y: 246, distance: 167.3
click at [188, 246] on app-calendar-viewport "Mon 27 Tue 28 1/2 1 Job Wed 29 Thu 30 2/3 2 Jobs Fri 31 Sat 1 0/3 1 Job Sun 2 M…" at bounding box center [447, 359] width 894 height 716
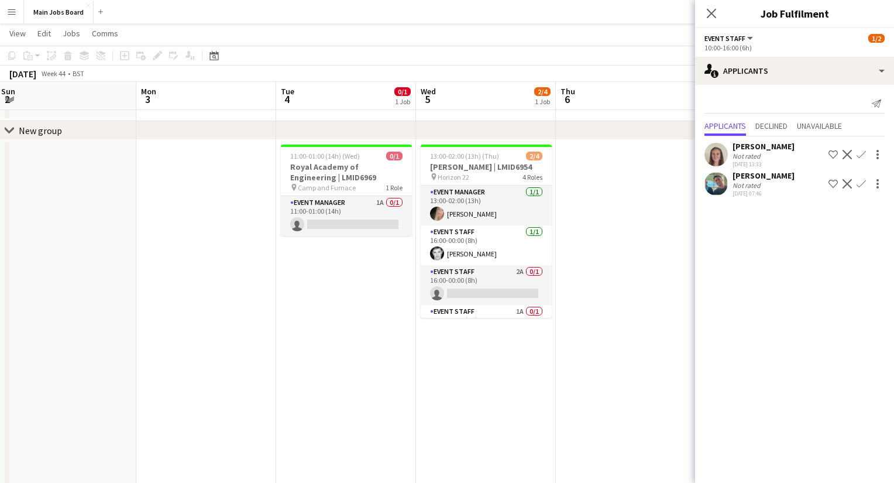
drag, startPoint x: 471, startPoint y: 279, endPoint x: 319, endPoint y: 288, distance: 152.4
click at [324, 288] on app-calendar-viewport "Wed 29 Thu 30 2/3 2 Jobs Fri 31 Sat 1 0/3 1 Job Sun 2 Mon 3 Tue 4 0/1 1 Job Wed…" at bounding box center [447, 359] width 894 height 716
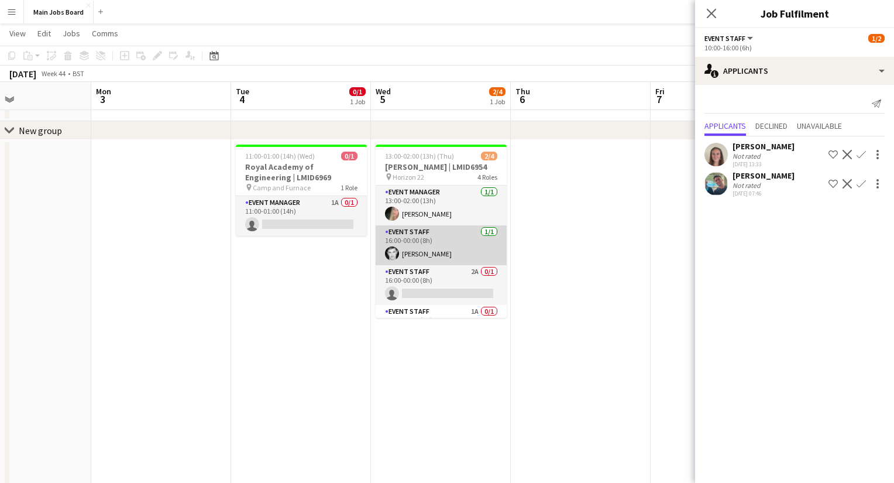
scroll to position [27, 0]
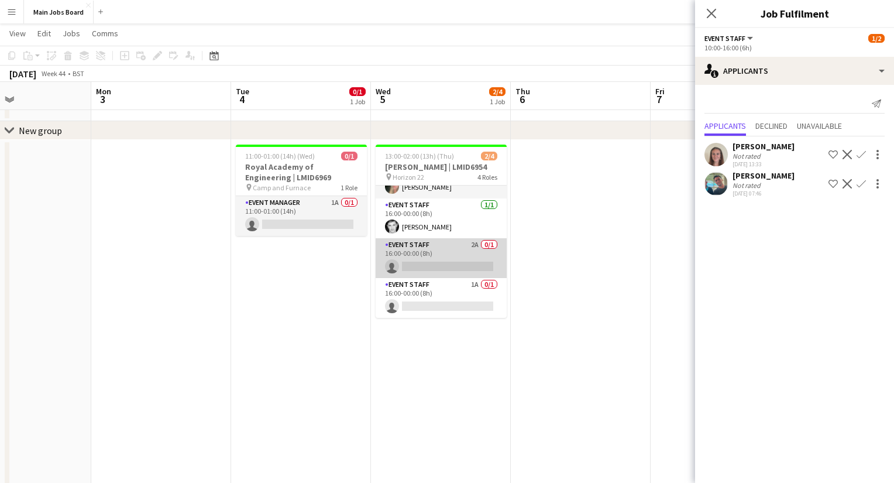
click at [477, 244] on app-card-role "Event Staff 2A 0/1 16:00-00:00 (8h) single-neutral-actions" at bounding box center [441, 258] width 131 height 40
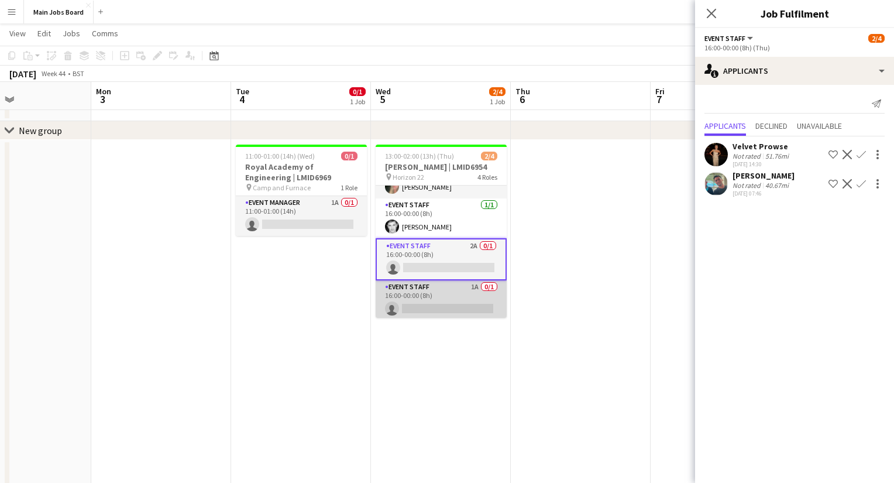
click at [479, 287] on app-card-role "Event Staff 1A 0/1 16:00-00:00 (8h) single-neutral-actions" at bounding box center [441, 300] width 131 height 40
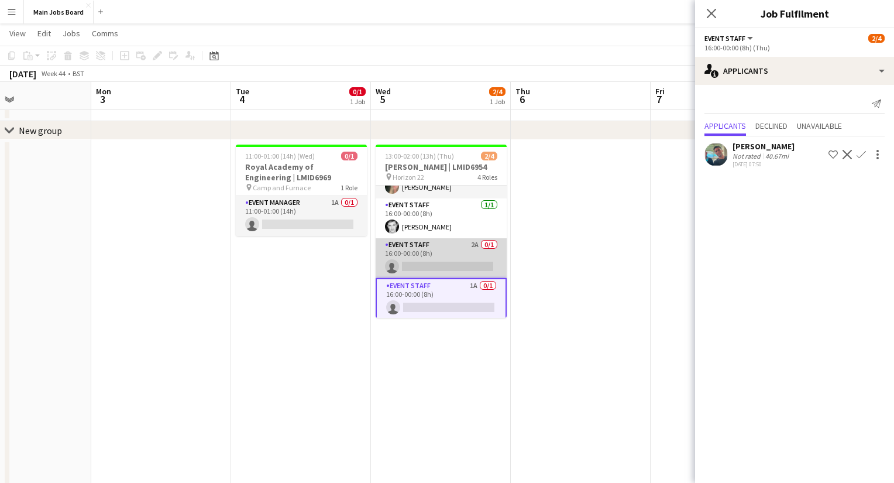
click at [474, 242] on app-card-role "Event Staff 2A 0/1 16:00-00:00 (8h) single-neutral-actions" at bounding box center [441, 258] width 131 height 40
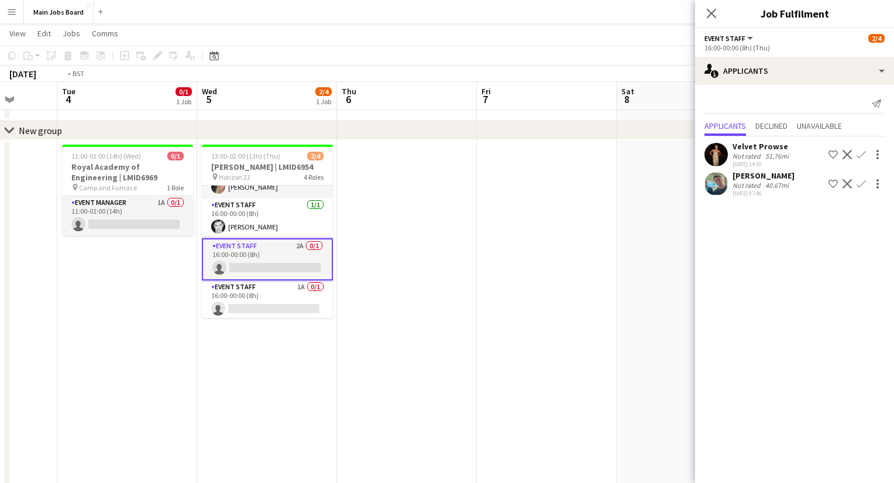
drag, startPoint x: 574, startPoint y: 268, endPoint x: 331, endPoint y: 270, distance: 242.8
click at [332, 270] on app-calendar-viewport "Fri 31 Sat 1 0/3 1 Job Sun 2 Mon 3 Tue 4 0/1 1 Job Wed 5 2/4 1 Job Thu 6 Fri 7 …" at bounding box center [447, 359] width 894 height 716
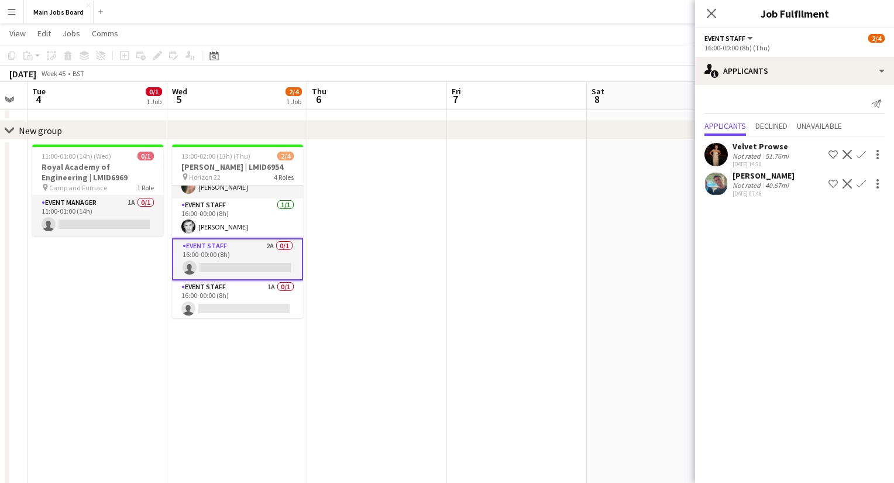
drag, startPoint x: 501, startPoint y: 252, endPoint x: 250, endPoint y: 268, distance: 252.0
click at [253, 268] on app-calendar-viewport "Sat 1 0/3 1 Job Sun 2 Mon 3 Tue 4 0/1 1 Job Wed 5 2/4 1 Job Thu 6 Fri 7 Sat 8 S…" at bounding box center [447, 359] width 894 height 716
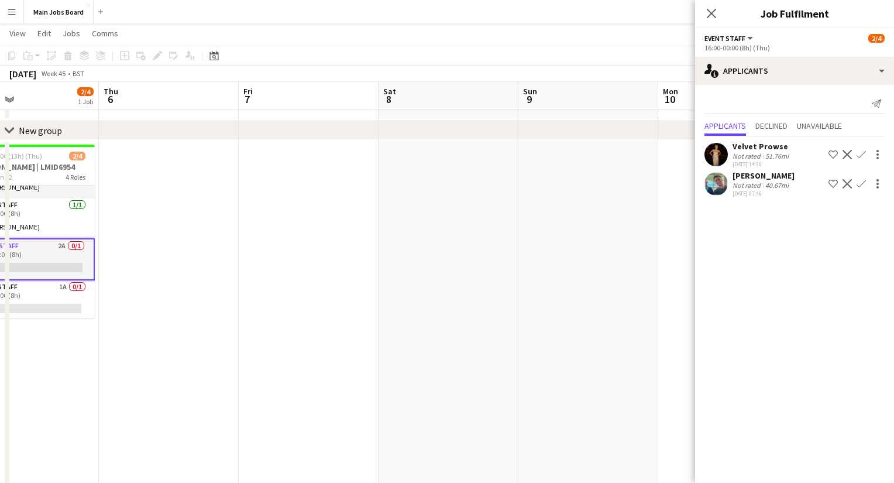
drag, startPoint x: 542, startPoint y: 254, endPoint x: 308, endPoint y: 254, distance: 233.4
click at [324, 254] on app-calendar-viewport "Mon 3 Tue 4 0/1 1 Job Wed 5 2/4 1 Job Thu 6 Fri 7 Sat 8 Sun 9 Mon 10 Tue 11 1/1…" at bounding box center [447, 359] width 894 height 716
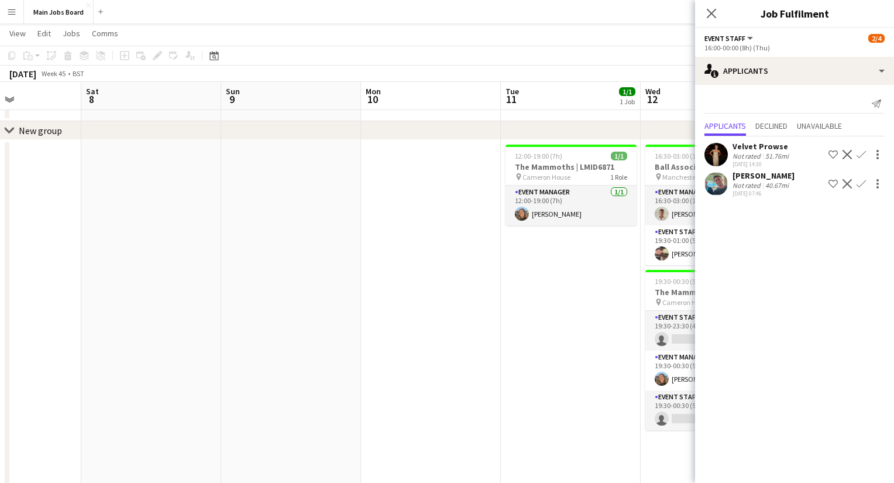
scroll to position [0, 498]
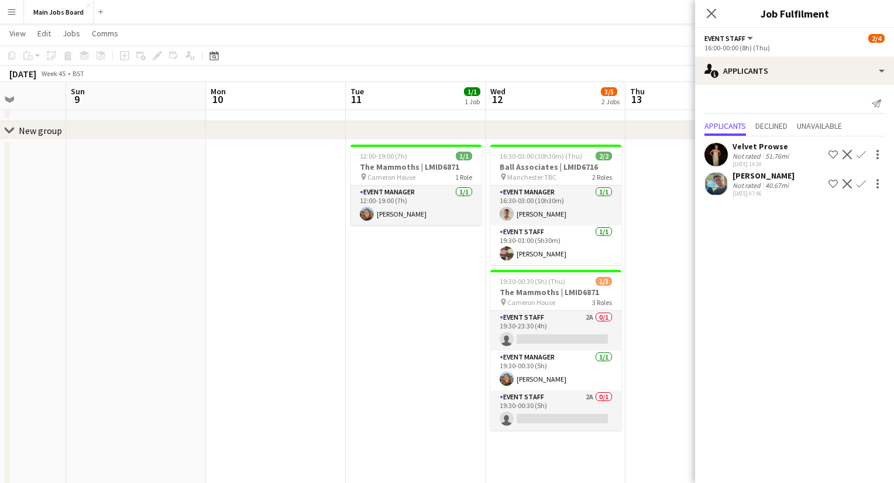
drag, startPoint x: 481, startPoint y: 256, endPoint x: 312, endPoint y: 256, distance: 169.1
click at [321, 256] on app-calendar-viewport "Wed 5 2/4 1 Job Thu 6 Fri 7 Sat 8 Sun 9 Mon 10 Tue 11 1/1 1 Job Wed 12 3/5 2 Jo…" at bounding box center [447, 359] width 894 height 716
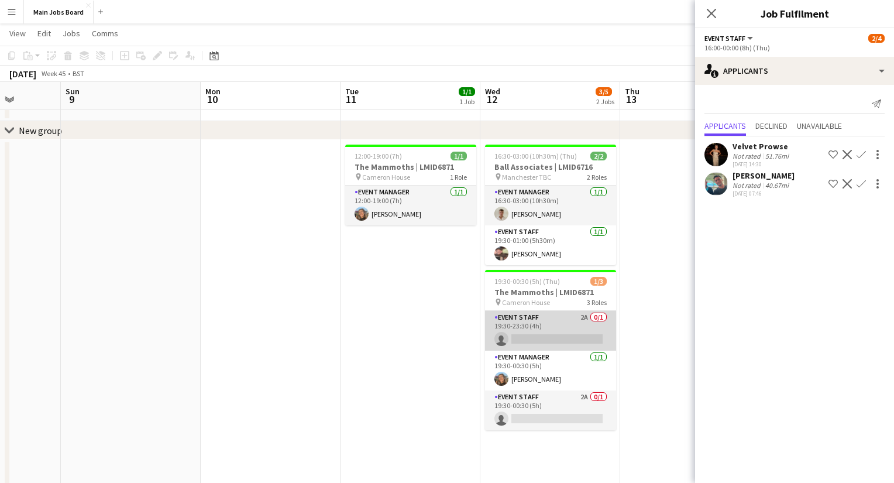
click at [587, 317] on app-card-role "Event Staff 2A 0/1 19:30-23:30 (4h) single-neutral-actions" at bounding box center [550, 331] width 131 height 40
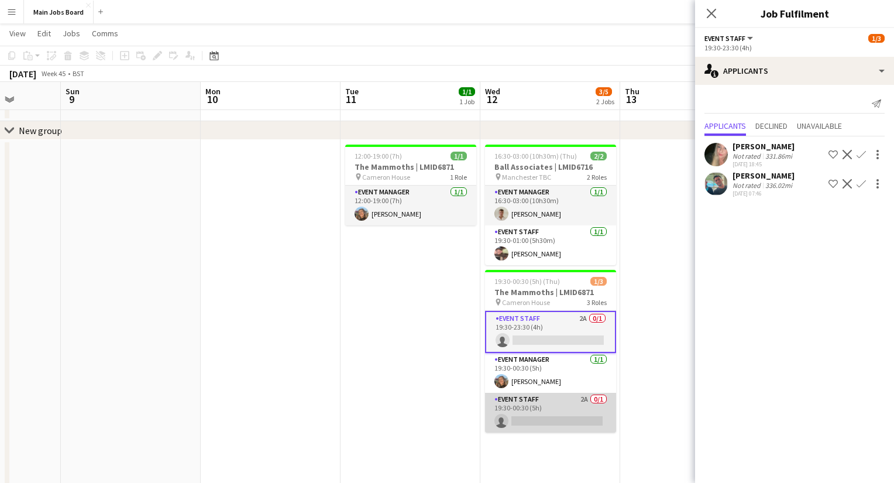
click at [587, 395] on app-card-role "Event Staff 2A 0/1 19:30-00:30 (5h) single-neutral-actions" at bounding box center [550, 413] width 131 height 40
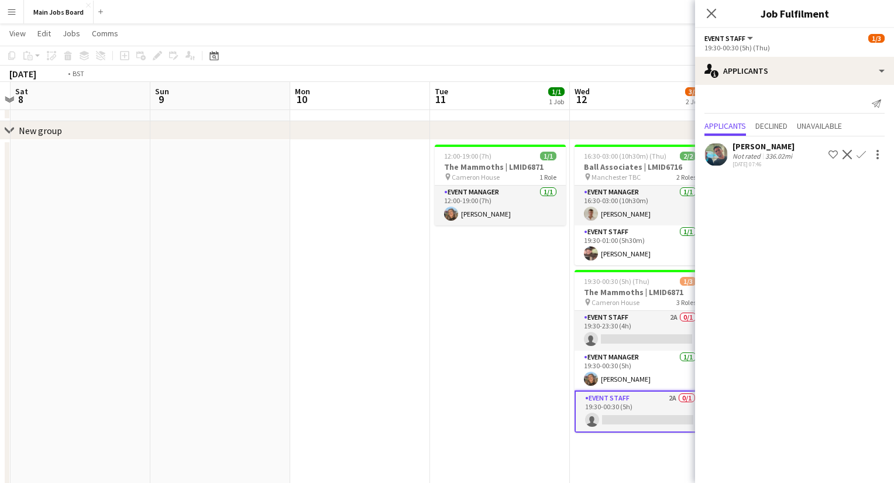
drag, startPoint x: 619, startPoint y: 388, endPoint x: 285, endPoint y: 388, distance: 334.0
click at [289, 388] on app-calendar-viewport "Wed 5 2/4 1 Job Thu 6 Fri 7 Sat 8 Sun 9 Mon 10 Tue 11 1/1 1 Job Wed 12 3/5 2 Jo…" at bounding box center [447, 359] width 894 height 716
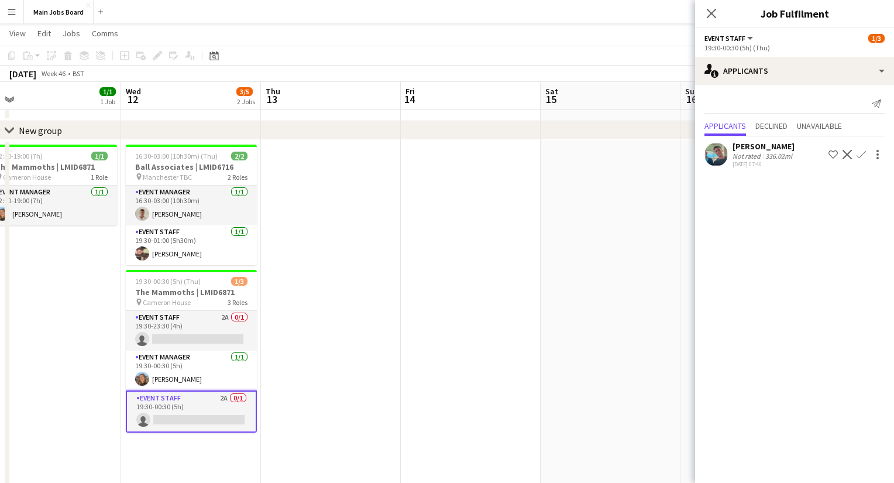
drag, startPoint x: 331, startPoint y: 367, endPoint x: -5, endPoint y: 369, distance: 335.2
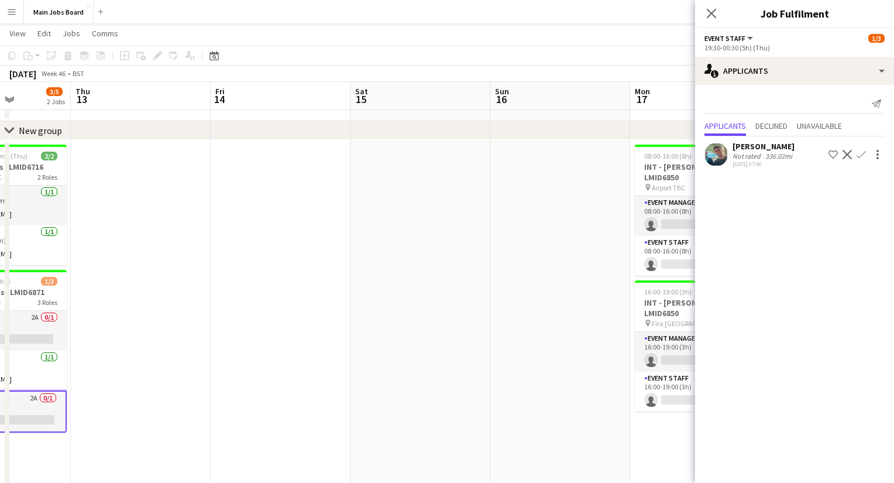
drag, startPoint x: 425, startPoint y: 263, endPoint x: 201, endPoint y: 263, distance: 223.5
click at [203, 263] on app-calendar-viewport "Mon 10 Tue 11 1/1 1 Job Wed 12 3/5 2 Jobs Thu 13 Fri 14 Sat 15 Sun 16 Mon 17 0/…" at bounding box center [447, 359] width 894 height 716
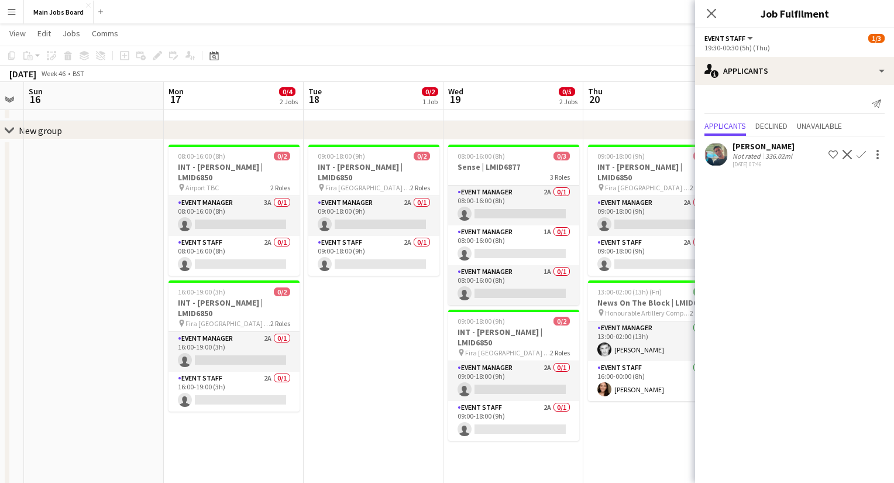
drag, startPoint x: 512, startPoint y: 298, endPoint x: 297, endPoint y: 299, distance: 214.7
click at [300, 299] on app-calendar-viewport "Wed 12 3/5 2 Jobs Thu 13 Fri 14 Sat 15 Sun 16 Mon 17 0/4 2 Jobs Tue 18 0/2 1 Jo…" at bounding box center [447, 359] width 894 height 716
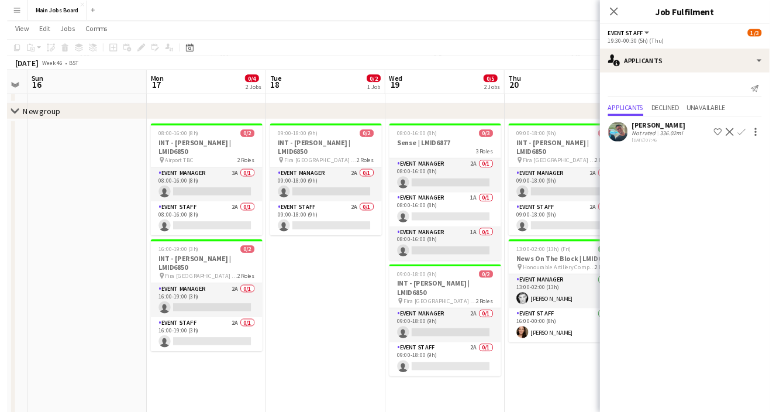
scroll to position [0, 318]
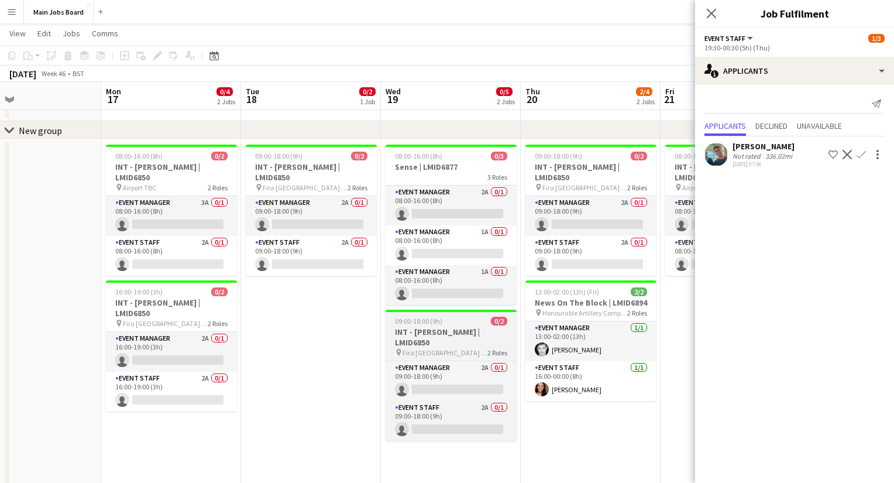
click at [466, 326] on h3 "INT - [PERSON_NAME] | LMID6850" at bounding box center [451, 336] width 131 height 21
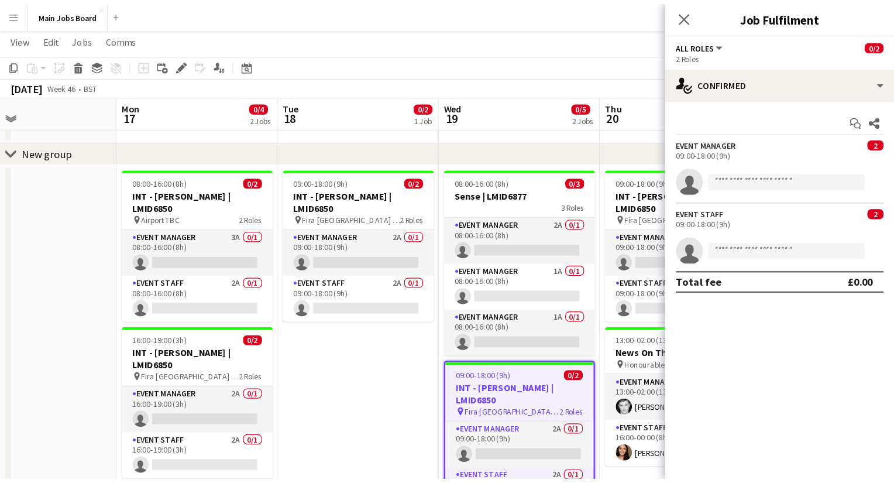
scroll to position [0, 0]
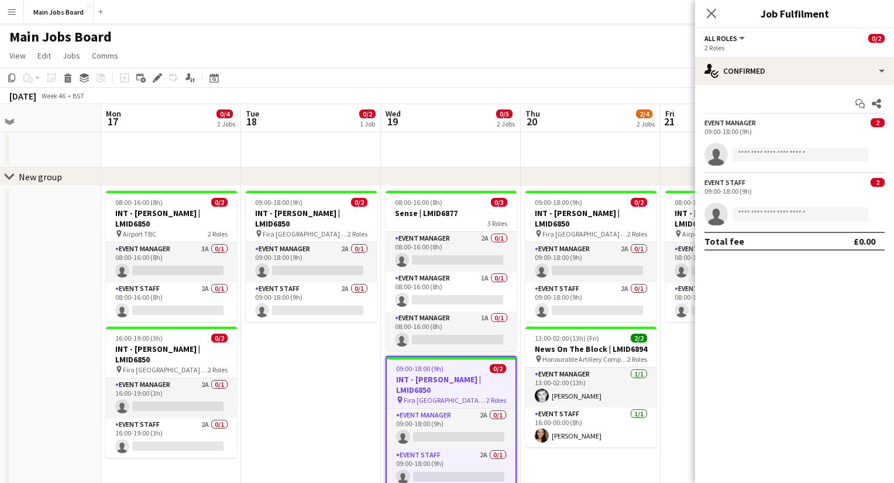
click at [312, 441] on app-date-cell "09:00-18:00 (9h) 0/2 INT - [PERSON_NAME] | LMID6850 pin Fira Barcelona Gran Via…" at bounding box center [311, 474] width 140 height 577
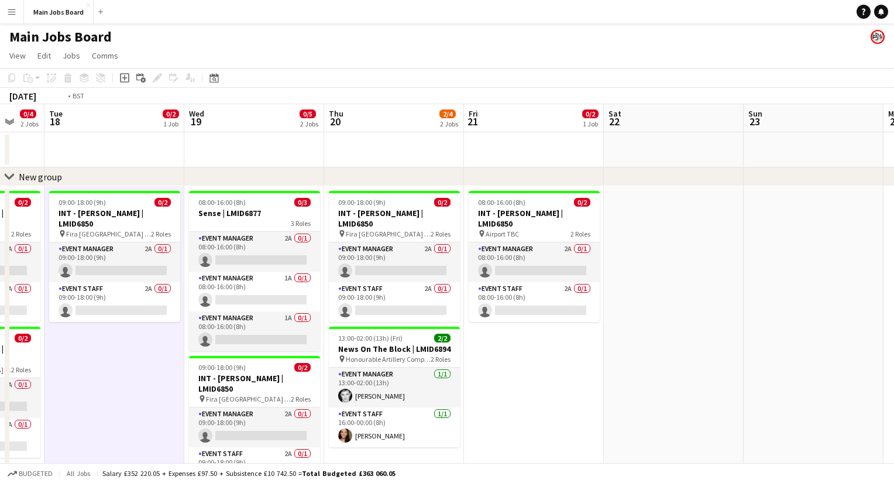
drag, startPoint x: 725, startPoint y: 364, endPoint x: 429, endPoint y: 364, distance: 295.4
click at [429, 364] on app-calendar-viewport "Fri 14 Sat 15 Sun 16 Mon 17 0/4 2 Jobs Tue 18 0/2 1 Job Wed 19 0/5 2 Jobs Thu 2…" at bounding box center [447, 433] width 894 height 659
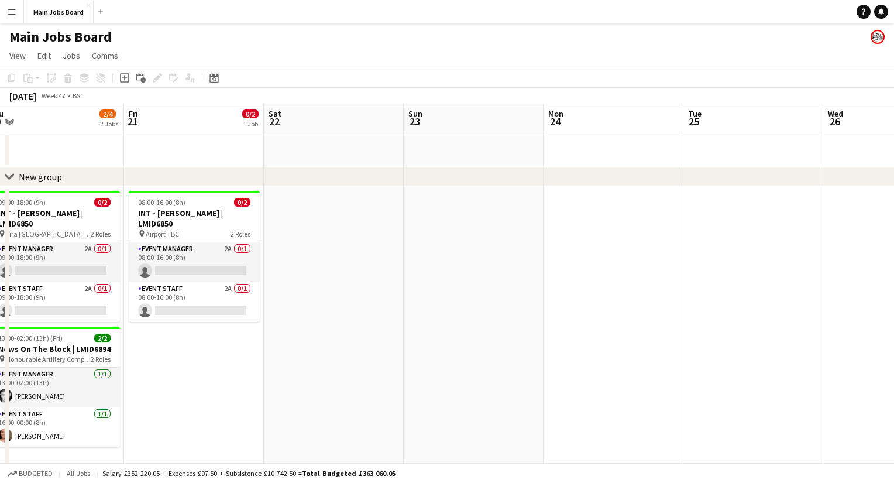
drag, startPoint x: 617, startPoint y: 344, endPoint x: 302, endPoint y: 344, distance: 315.3
click at [302, 343] on app-calendar-viewport "Tue 18 0/2 1 Job Wed 19 0/5 2 Jobs Thu 20 2/4 2 Jobs Fri 21 0/2 1 Job Sat 22 Su…" at bounding box center [447, 433] width 894 height 659
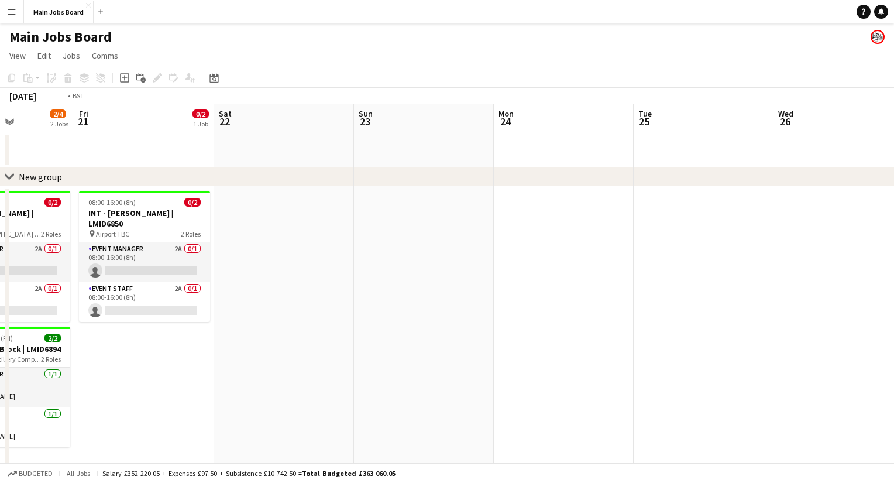
drag, startPoint x: 634, startPoint y: 351, endPoint x: 142, endPoint y: 355, distance: 492.0
click at [153, 355] on app-calendar-viewport "Tue 18 0/2 1 Job Wed 19 0/5 2 Jobs Thu 20 2/4 2 Jobs Fri 21 0/2 1 Job Sat 22 Su…" at bounding box center [447, 433] width 894 height 659
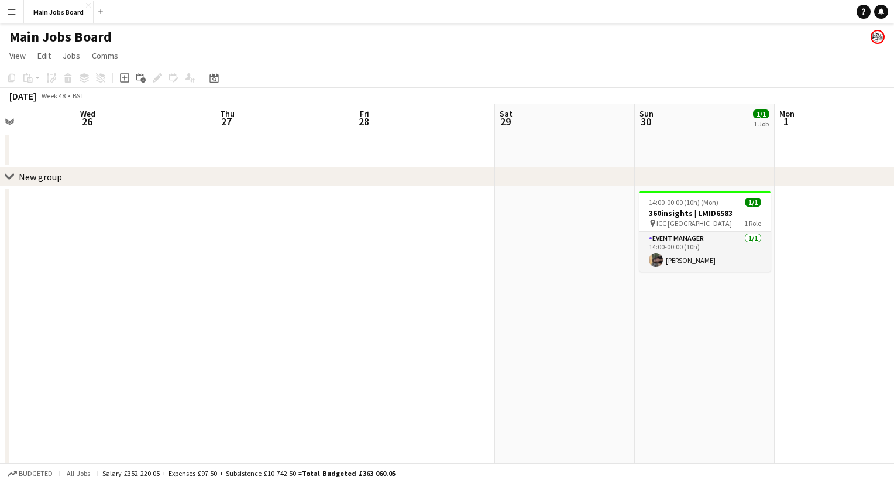
drag, startPoint x: 563, startPoint y: 350, endPoint x: 263, endPoint y: 350, distance: 300.1
click at [263, 350] on app-calendar-viewport "Sat 22 Sun 23 Mon 24 Tue 25 Wed 26 Thu 27 Fri 28 Sat 29 Sun 30 1/1 1 Job Mon 1 …" at bounding box center [447, 433] width 894 height 659
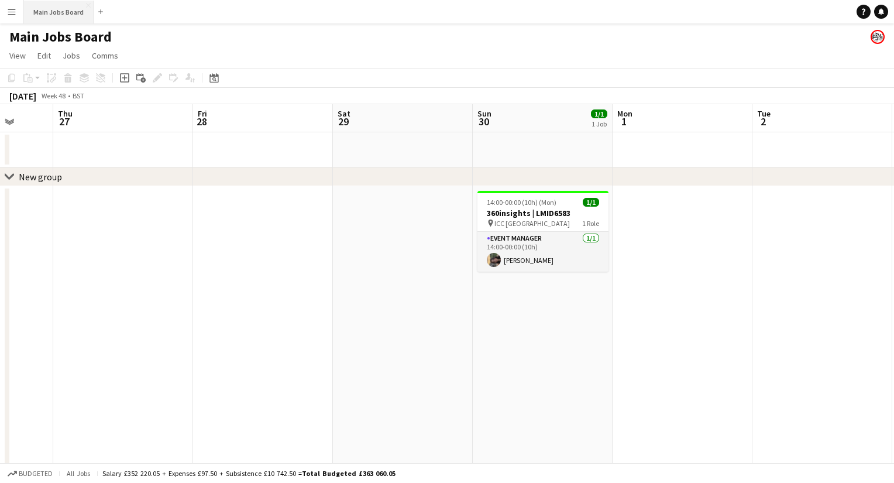
click at [71, 12] on button "Main Jobs Board Close" at bounding box center [59, 12] width 70 height 23
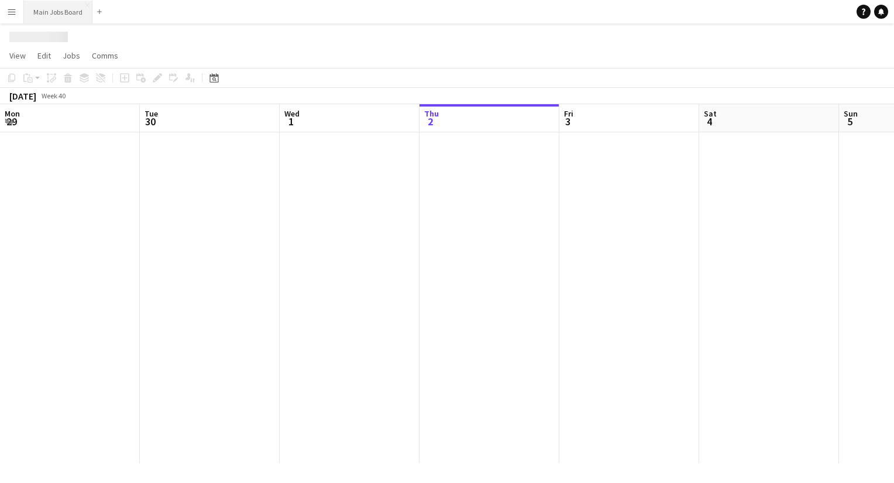
scroll to position [0, 280]
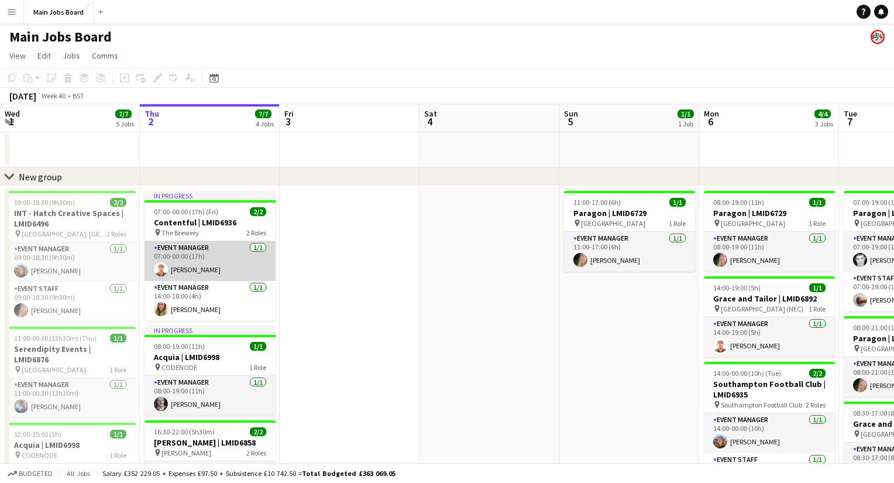
click at [201, 249] on app-card-role "Event Manager [DATE] 07:00-00:00 (17h) [PERSON_NAME]" at bounding box center [209, 261] width 131 height 40
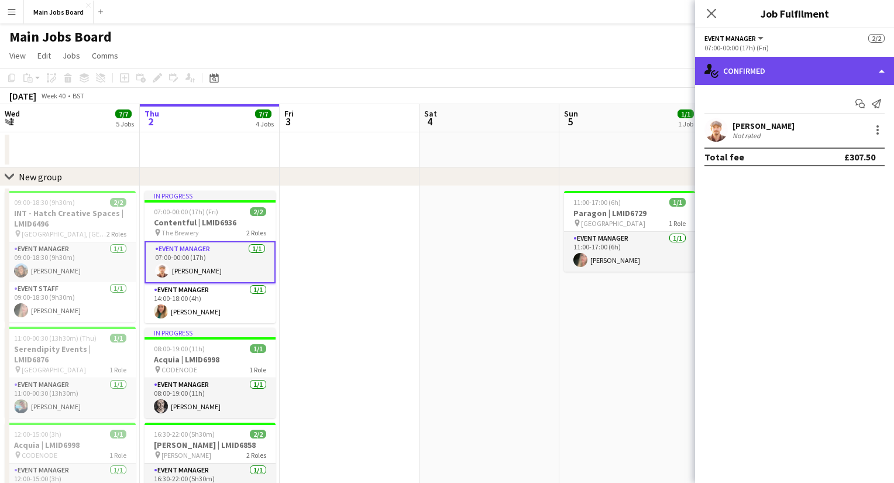
click at [713, 63] on div "single-neutral-actions-check-2 Confirmed" at bounding box center [794, 71] width 199 height 28
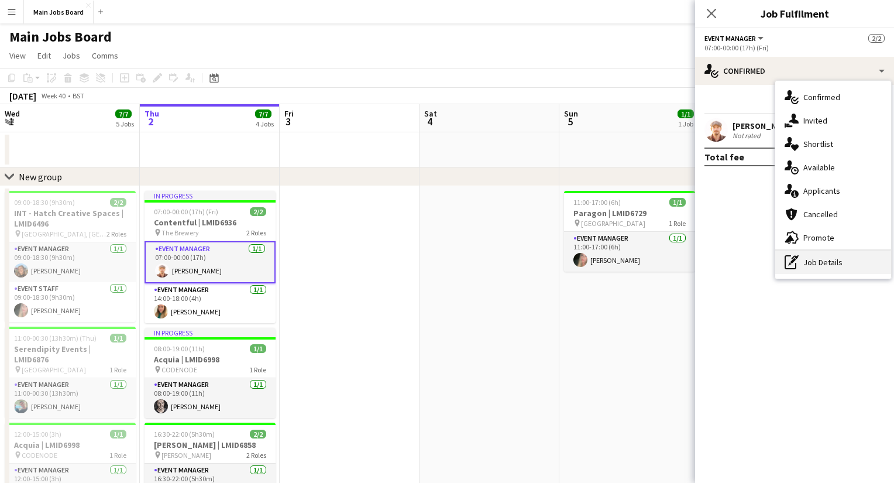
click at [713, 272] on div "pen-write Job Details" at bounding box center [833, 261] width 116 height 23
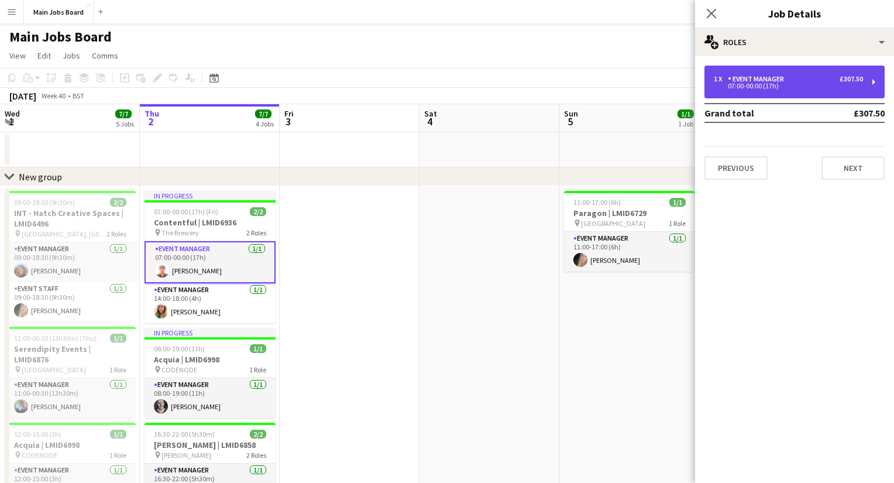
click at [713, 81] on div "Event Manager" at bounding box center [758, 79] width 61 height 8
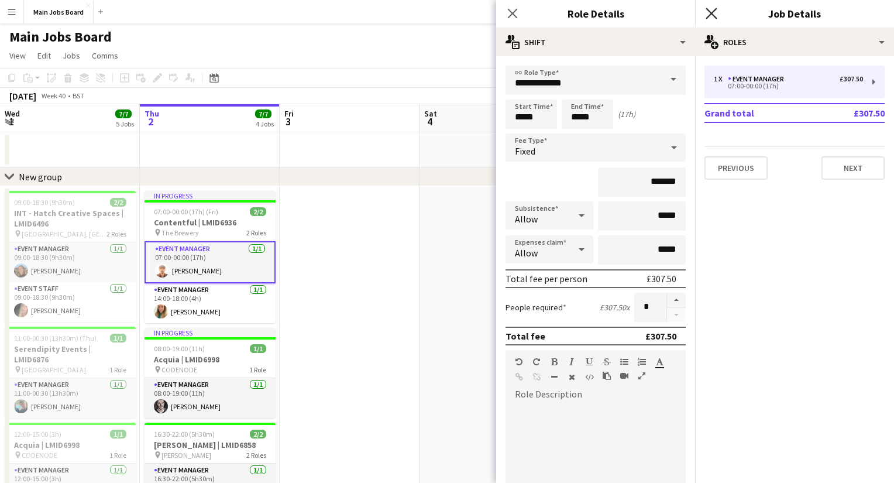
click at [713, 11] on icon "Close pop-in" at bounding box center [711, 13] width 11 height 11
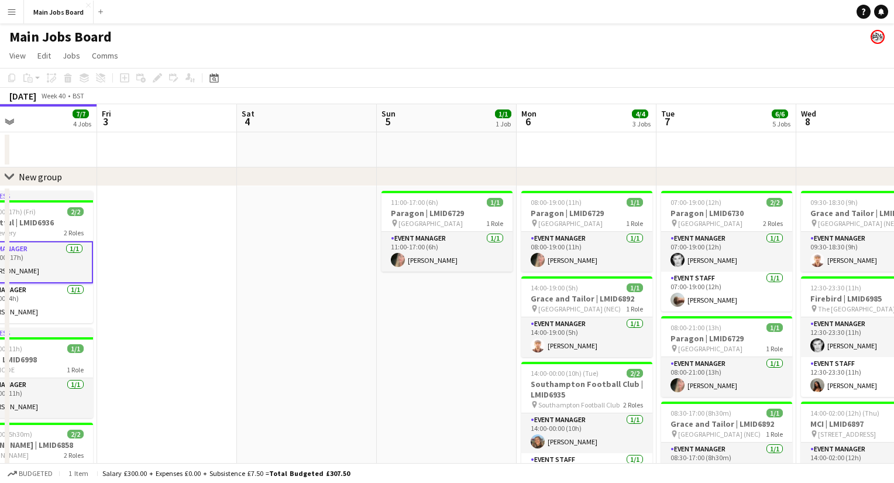
drag, startPoint x: 600, startPoint y: 353, endPoint x: 360, endPoint y: 352, distance: 239.3
click at [370, 353] on app-calendar-viewport "Mon 29 3/3 2 Jobs Tue 30 4/4 2 Jobs Wed 1 7/7 5 Jobs Thu 2 7/7 4 Jobs Fri 3 Sat…" at bounding box center [447, 433] width 894 height 659
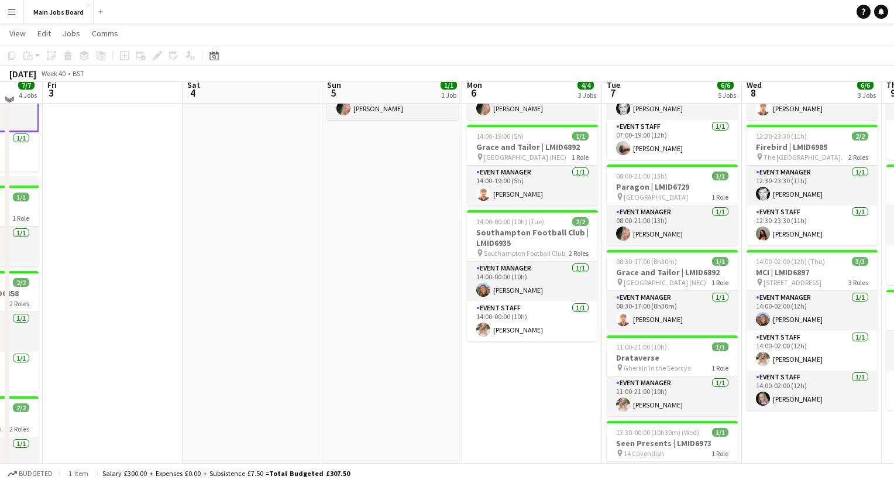
scroll to position [160, 0]
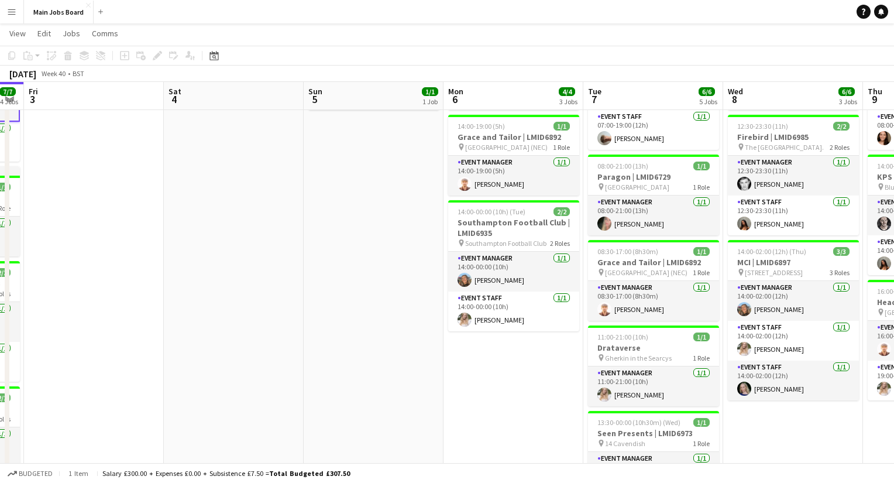
drag, startPoint x: 591, startPoint y: 332, endPoint x: 257, endPoint y: 346, distance: 334.3
click at [257, 346] on app-calendar-viewport "Mon 29 3/3 2 Jobs Tue 30 4/4 2 Jobs Wed 1 7/7 5 Jobs Thu 2 7/7 4 Jobs Fri 3 Sat…" at bounding box center [447, 243] width 894 height 716
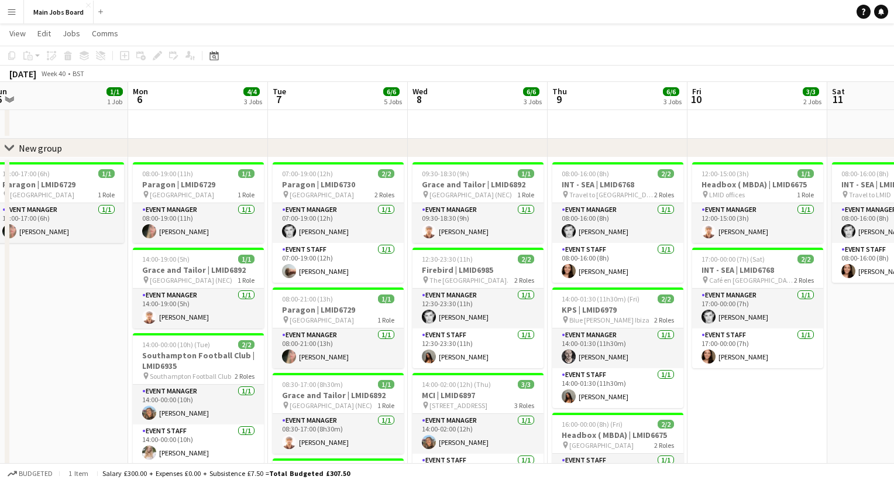
scroll to position [25, 0]
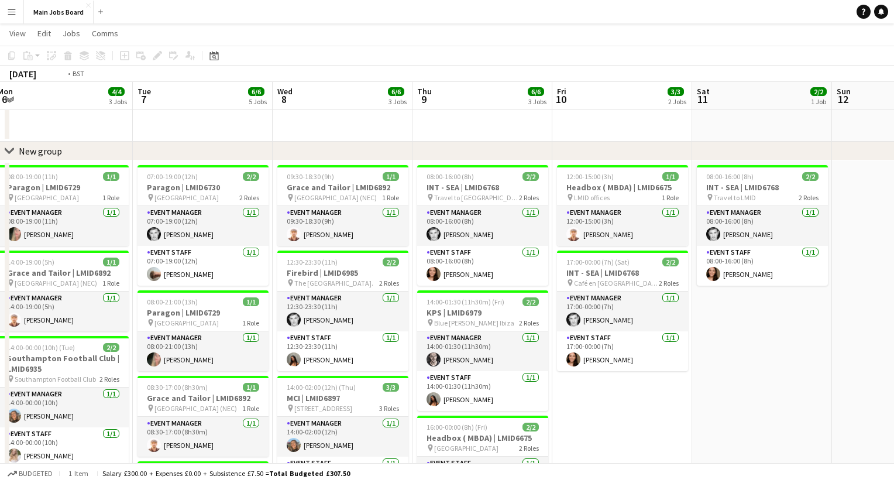
drag, startPoint x: 776, startPoint y: 312, endPoint x: 360, endPoint y: 312, distance: 415.9
click at [361, 312] on app-calendar-viewport "Fri 3 Sat 4 Sun 5 1/1 1 Job Mon 6 4/4 3 Jobs Tue 7 6/6 5 Jobs Wed 8 6/6 3 Jobs …" at bounding box center [447, 379] width 894 height 716
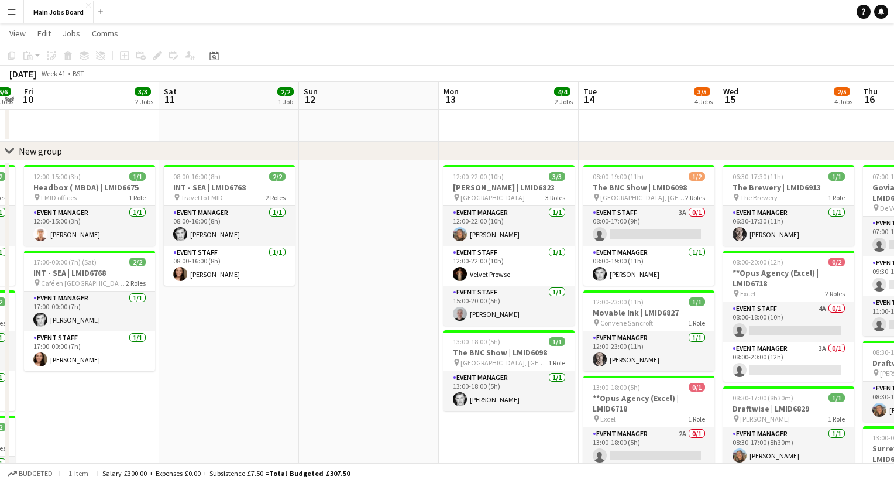
scroll to position [0, 401]
drag, startPoint x: 619, startPoint y: 368, endPoint x: 366, endPoint y: 369, distance: 253.3
click at [366, 369] on app-calendar-viewport "Tue 7 6/6 5 Jobs Wed 8 6/6 3 Jobs Thu 9 6/6 3 Jobs Fri 10 3/3 2 Jobs Sat 11 2/2…" at bounding box center [447, 379] width 894 height 716
click at [685, 214] on app-card-role "Event Staff 3A 0/1 08:00-17:00 (9h) single-neutral-actions" at bounding box center [648, 226] width 131 height 40
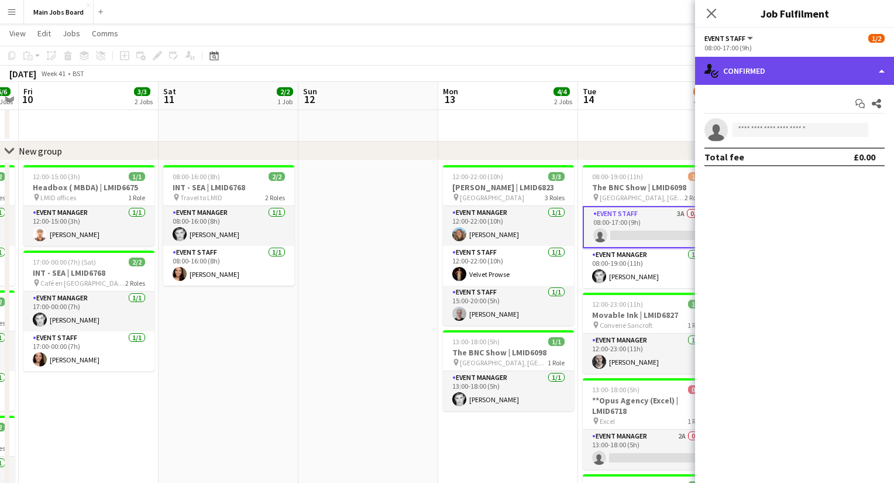
click at [713, 62] on div "single-neutral-actions-check-2 Confirmed" at bounding box center [794, 71] width 199 height 28
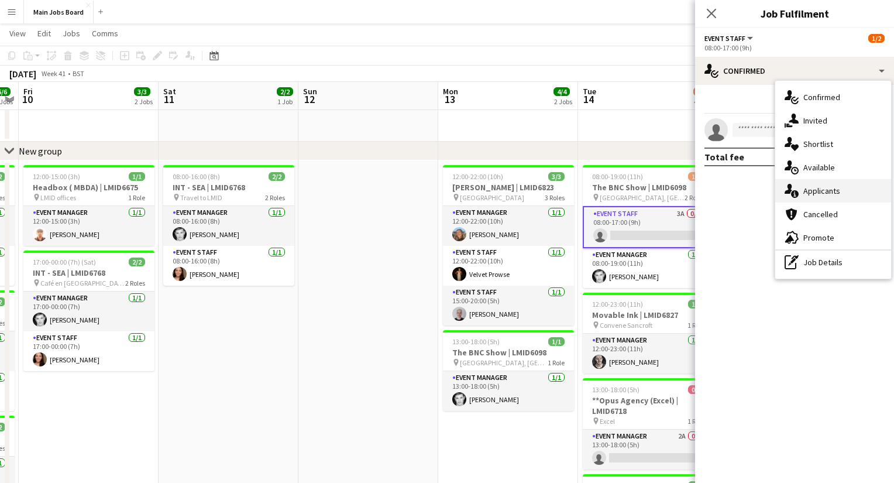
click at [713, 192] on div "single-neutral-actions-information Applicants" at bounding box center [833, 190] width 116 height 23
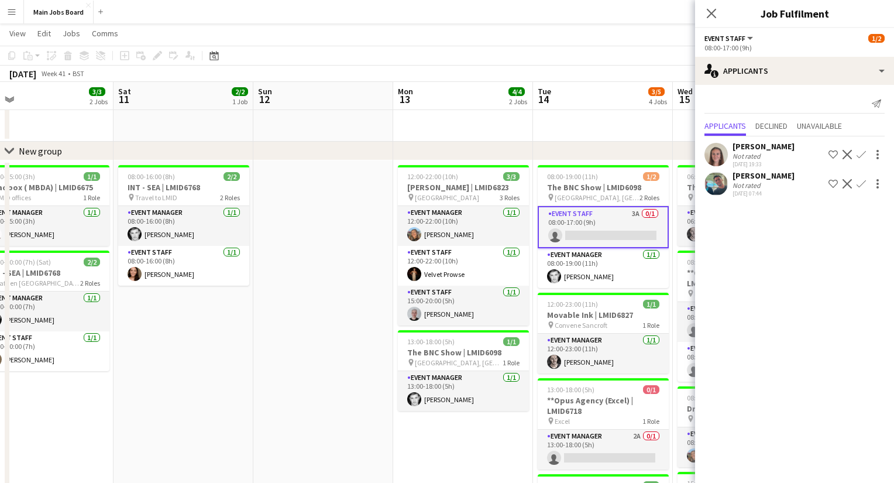
drag, startPoint x: 356, startPoint y: 338, endPoint x: 298, endPoint y: 338, distance: 57.9
click at [300, 338] on app-calendar-viewport "Tue 7 6/6 5 Jobs Wed 8 6/6 3 Jobs Thu 9 6/6 3 Jobs Fri 10 3/3 2 Jobs Sat 11 2/2…" at bounding box center [447, 379] width 894 height 716
